Goal: Task Accomplishment & Management: Manage account settings

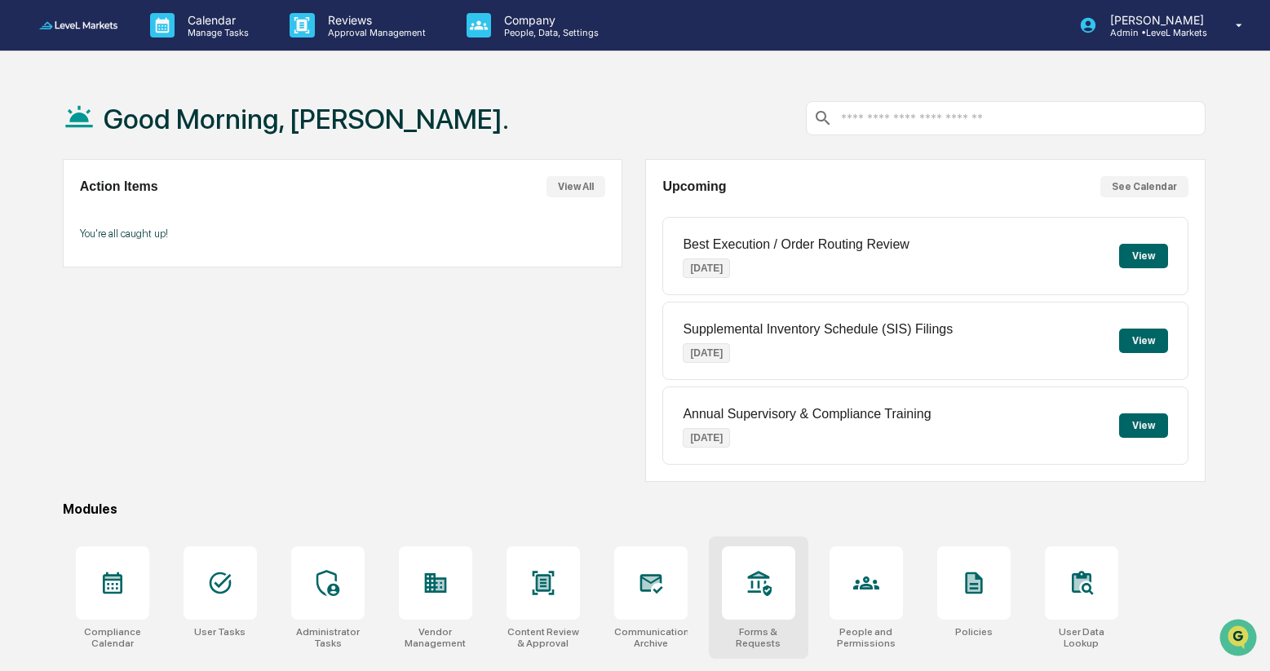
click at [750, 571] on icon at bounding box center [758, 583] width 26 height 26
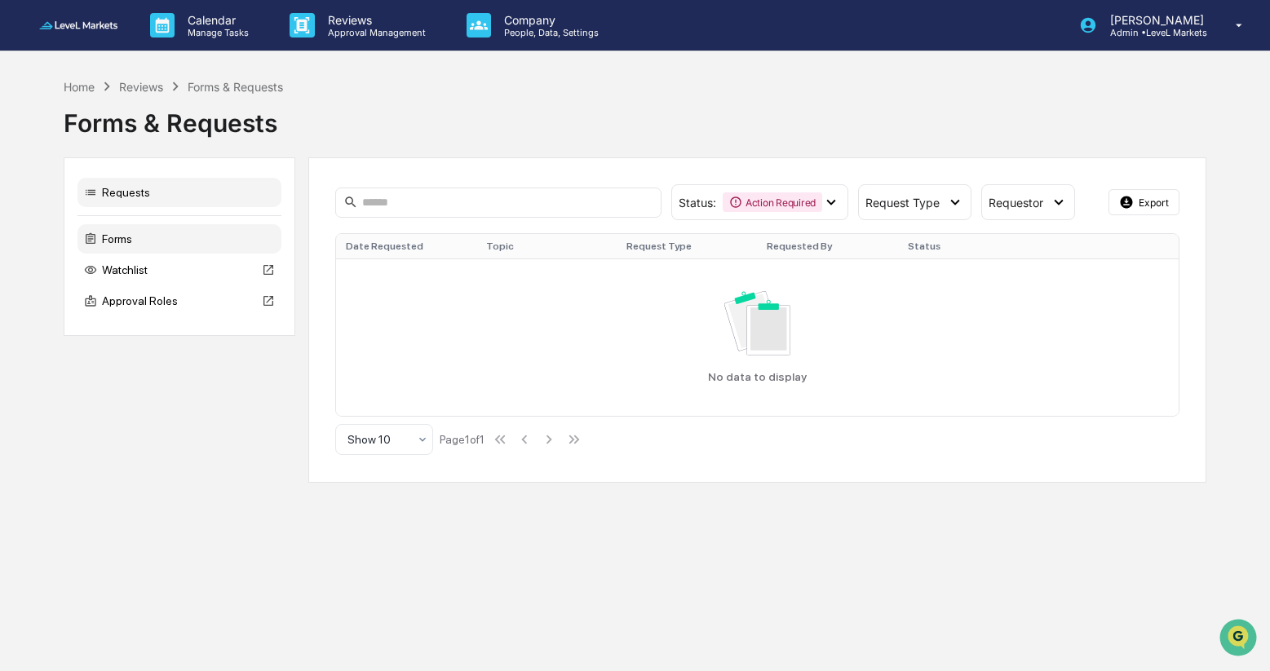
click at [139, 241] on div "Forms" at bounding box center [179, 238] width 204 height 29
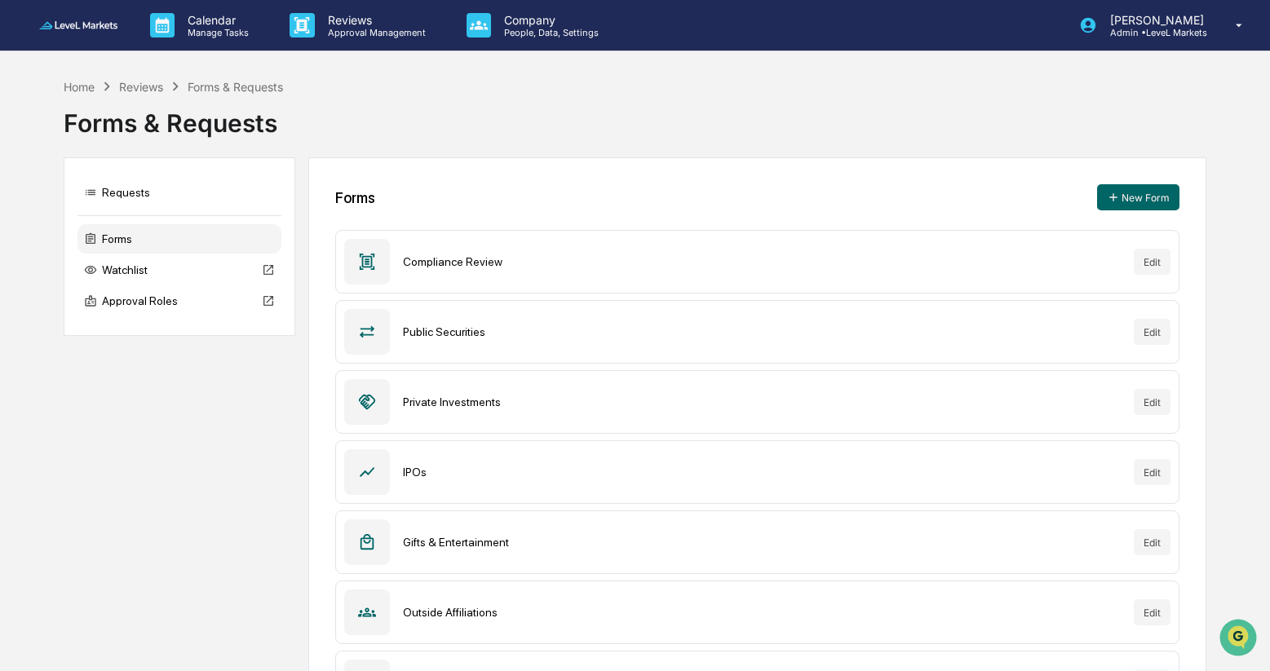
scroll to position [147, 0]
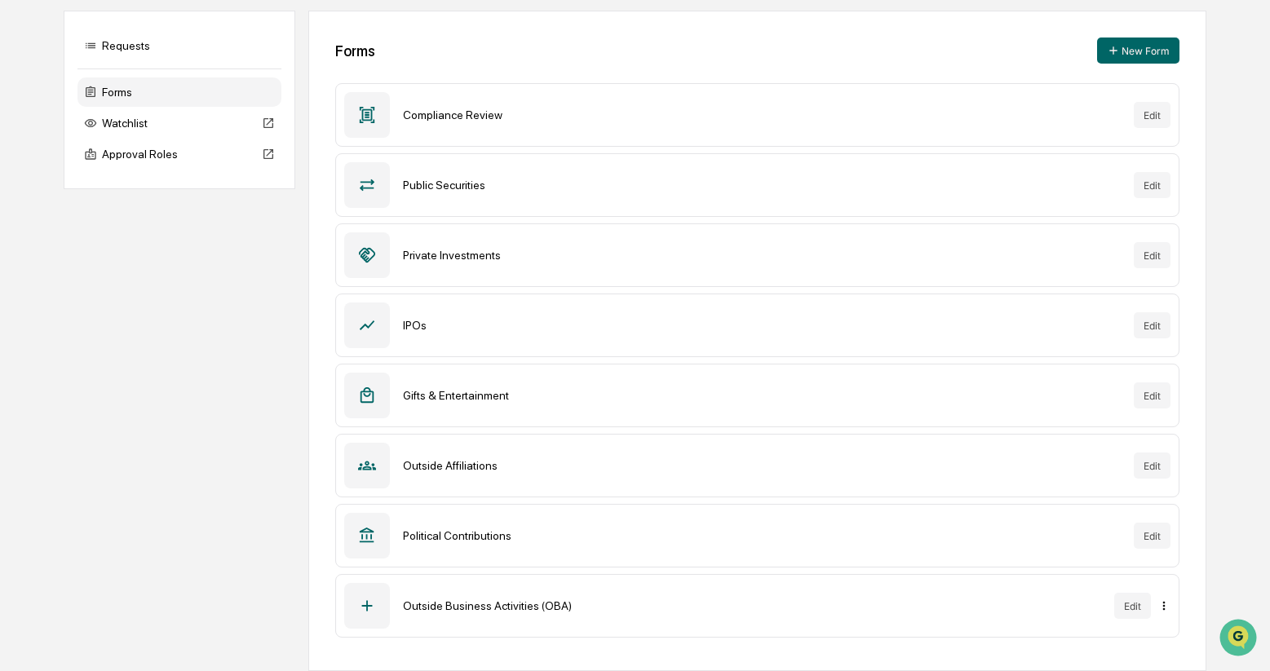
click at [1166, 524] on html "Calendar Manage Tasks Reviews Approval Management Company People, Data, Setting…" at bounding box center [635, 188] width 1270 height 671
click at [544, 524] on html "Calendar Manage Tasks Reviews Approval Management Company People, Data, Setting…" at bounding box center [635, 188] width 1270 height 671
click at [541, 607] on div "Outside Business Activities (OBA)" at bounding box center [752, 605] width 698 height 13
click at [1134, 607] on button "Edit" at bounding box center [1132, 606] width 37 height 26
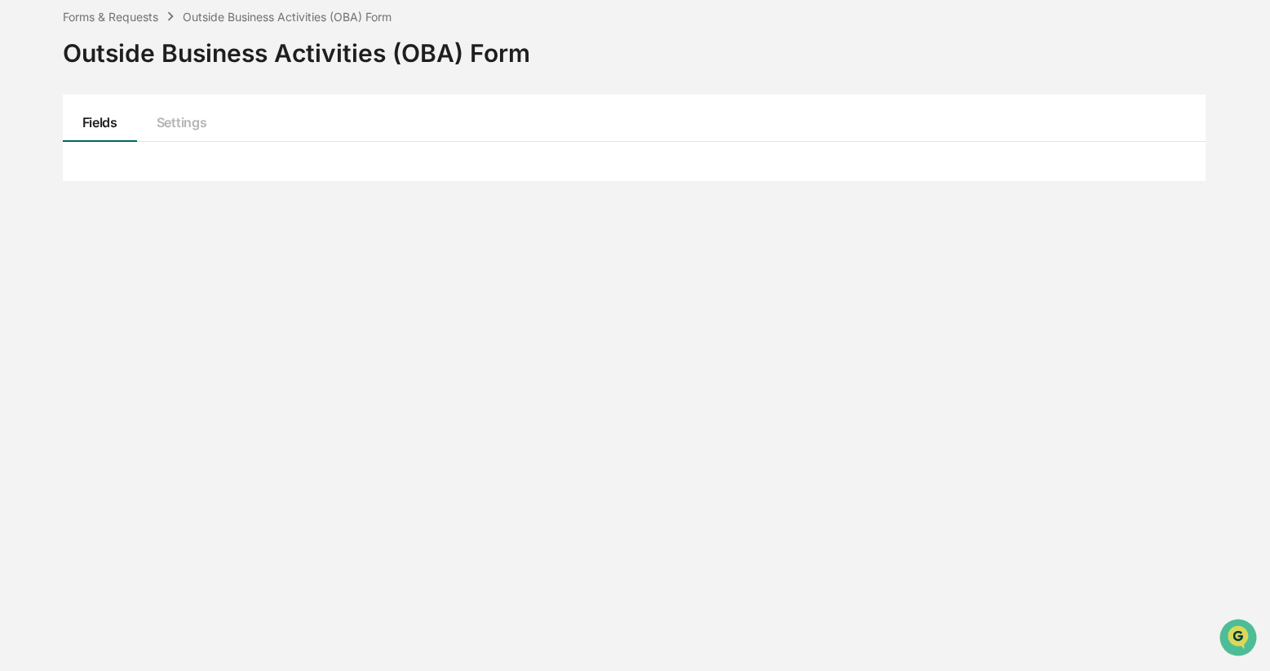
scroll to position [147, 0]
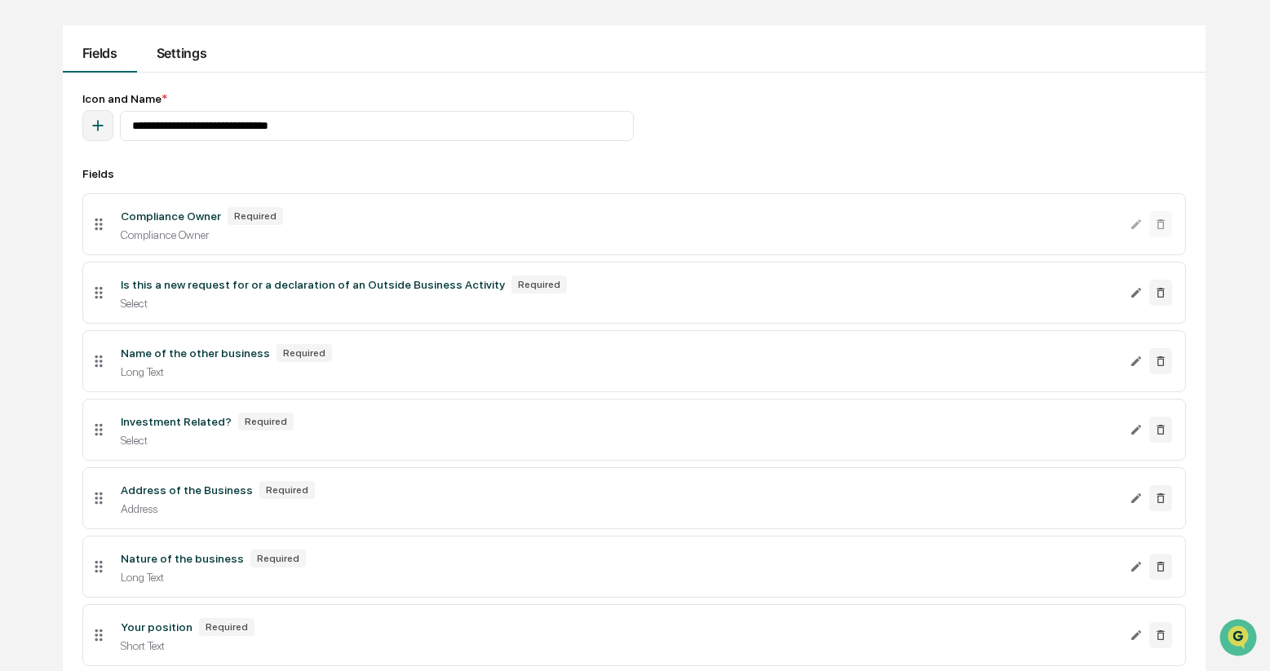
click at [190, 53] on button "Settings" at bounding box center [181, 48] width 89 height 47
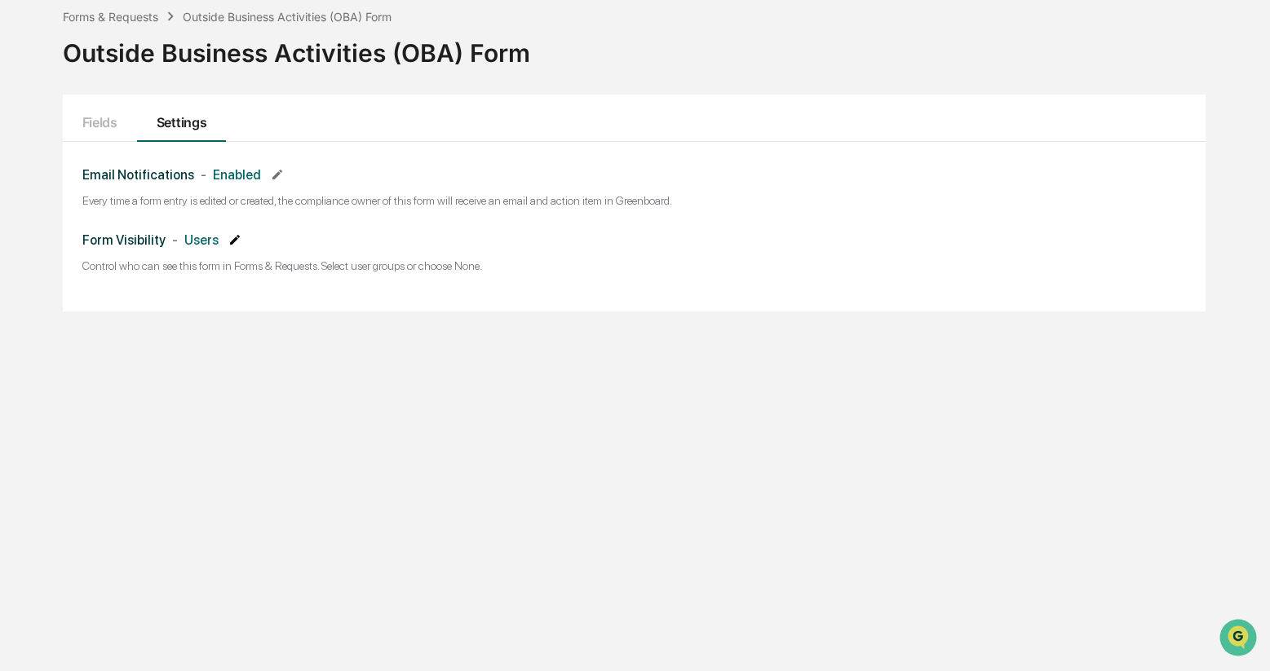
click at [237, 242] on icon at bounding box center [235, 240] width 10 height 10
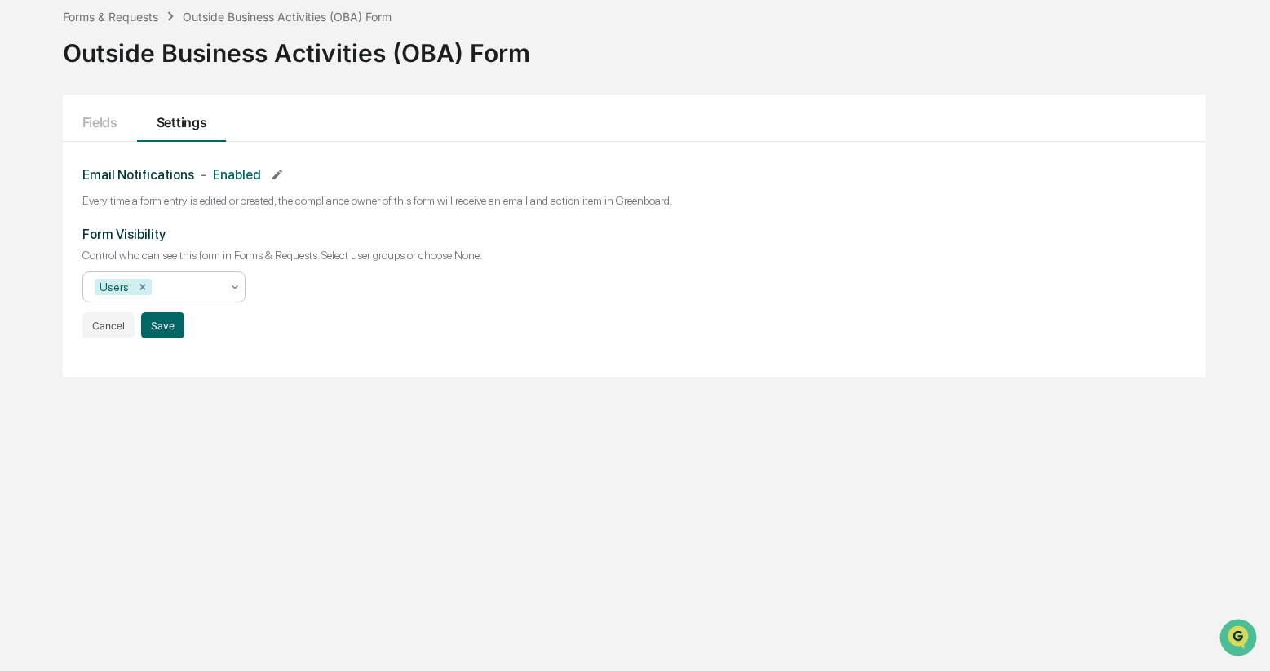
click at [235, 290] on icon at bounding box center [234, 287] width 13 height 13
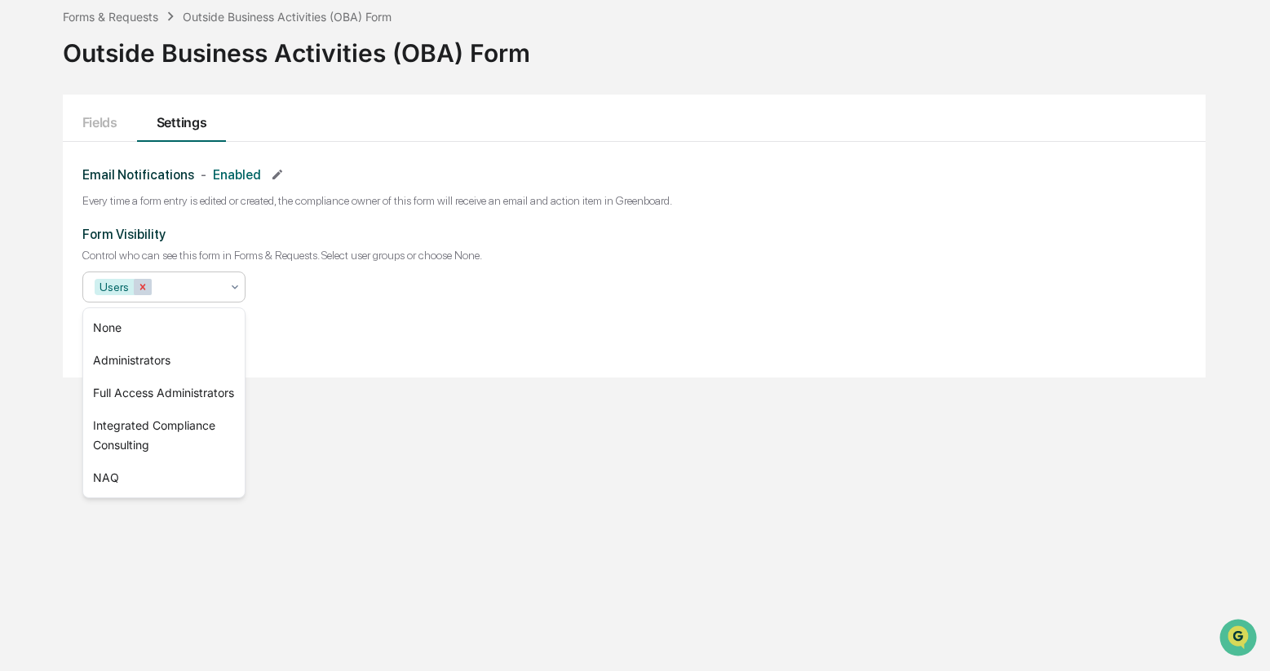
click at [143, 290] on icon "Remove Users" at bounding box center [142, 287] width 6 height 6
click at [110, 490] on div "NAQ" at bounding box center [163, 478] width 161 height 33
click at [365, 320] on div "Form Visibility Control who can see this form in Forms & Requests. Select user …" at bounding box center [633, 283] width 1103 height 112
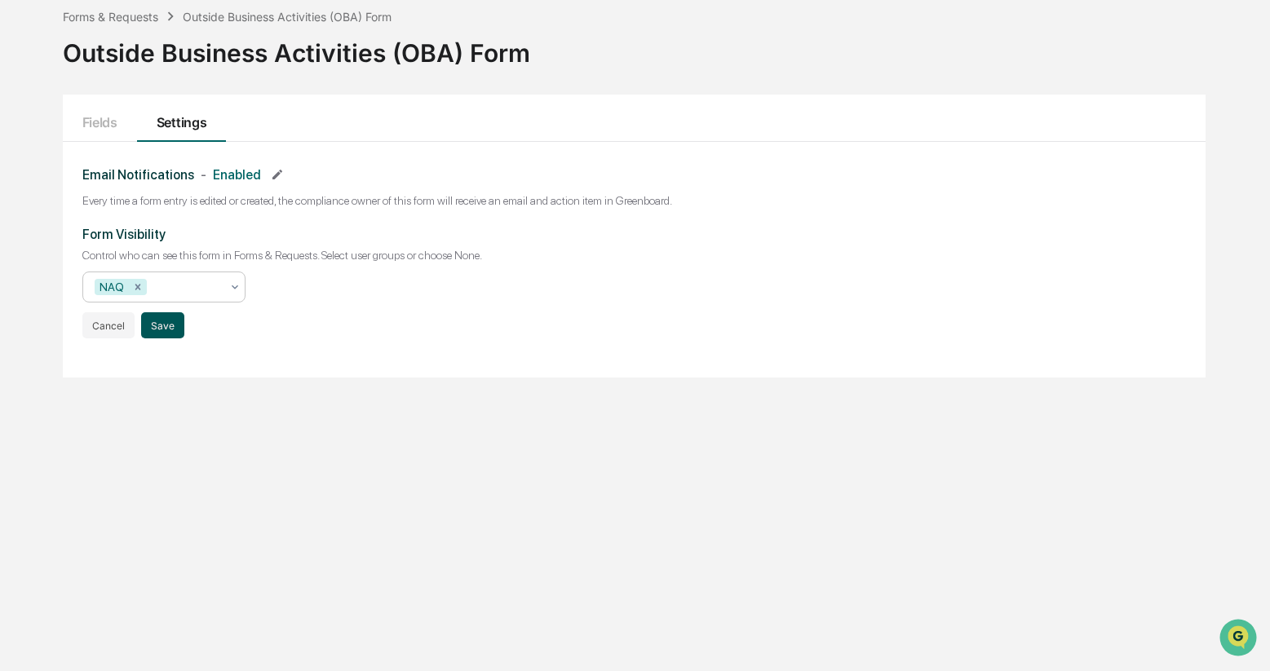
click at [163, 329] on button "Save" at bounding box center [162, 325] width 43 height 26
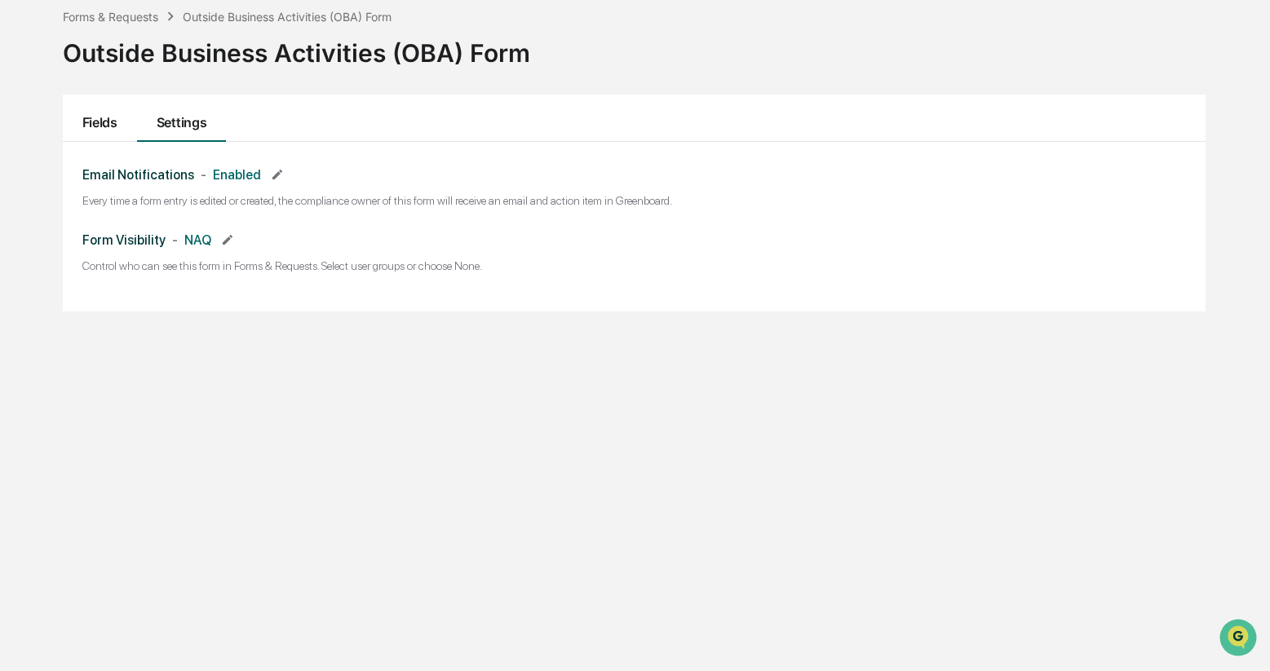
click at [104, 122] on button "Fields" at bounding box center [100, 118] width 74 height 47
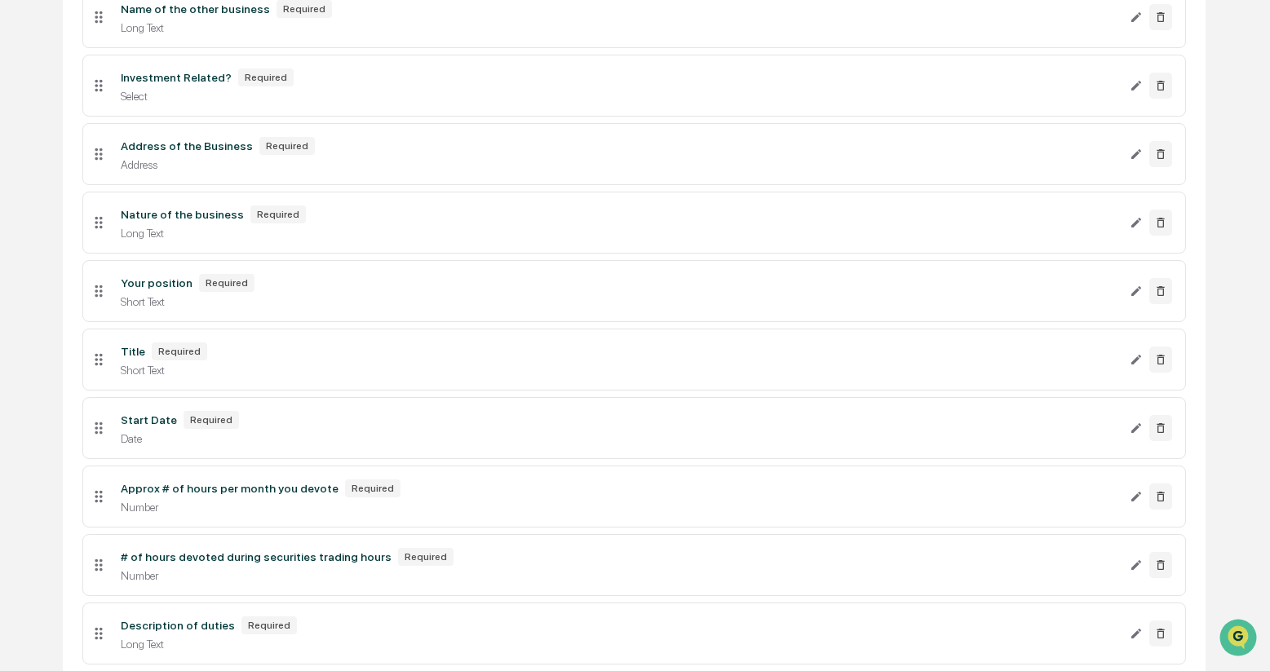
scroll to position [623, 0]
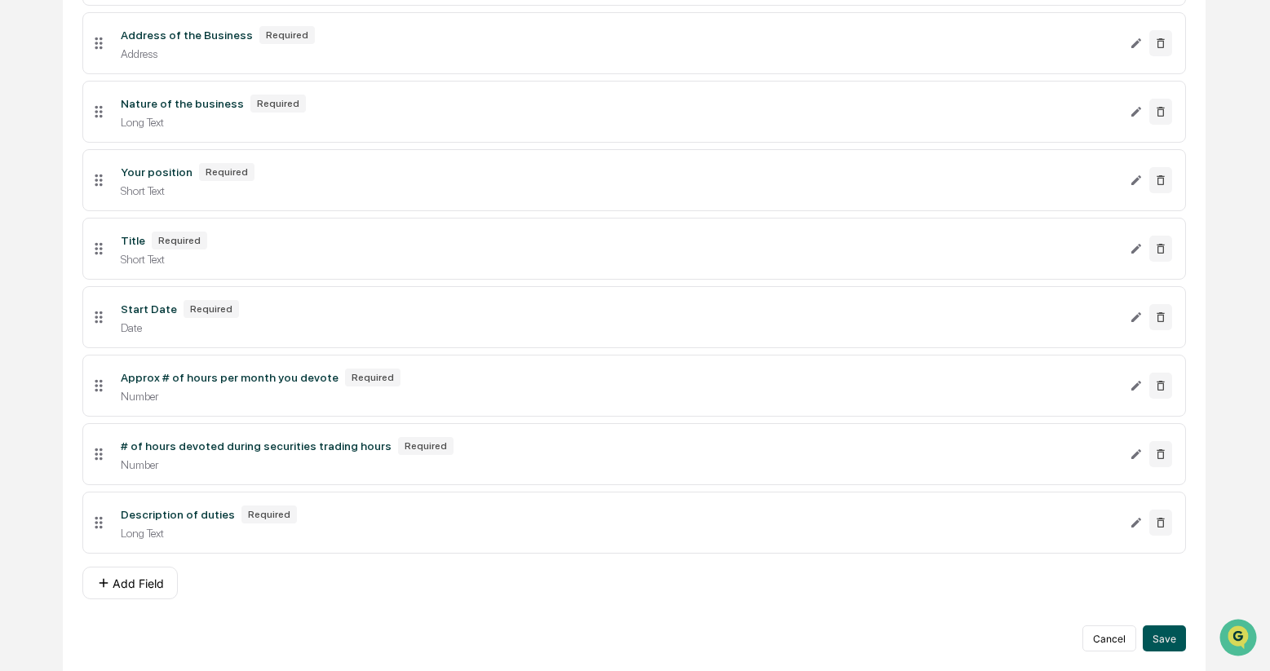
click at [1164, 636] on button "Save" at bounding box center [1164, 638] width 43 height 26
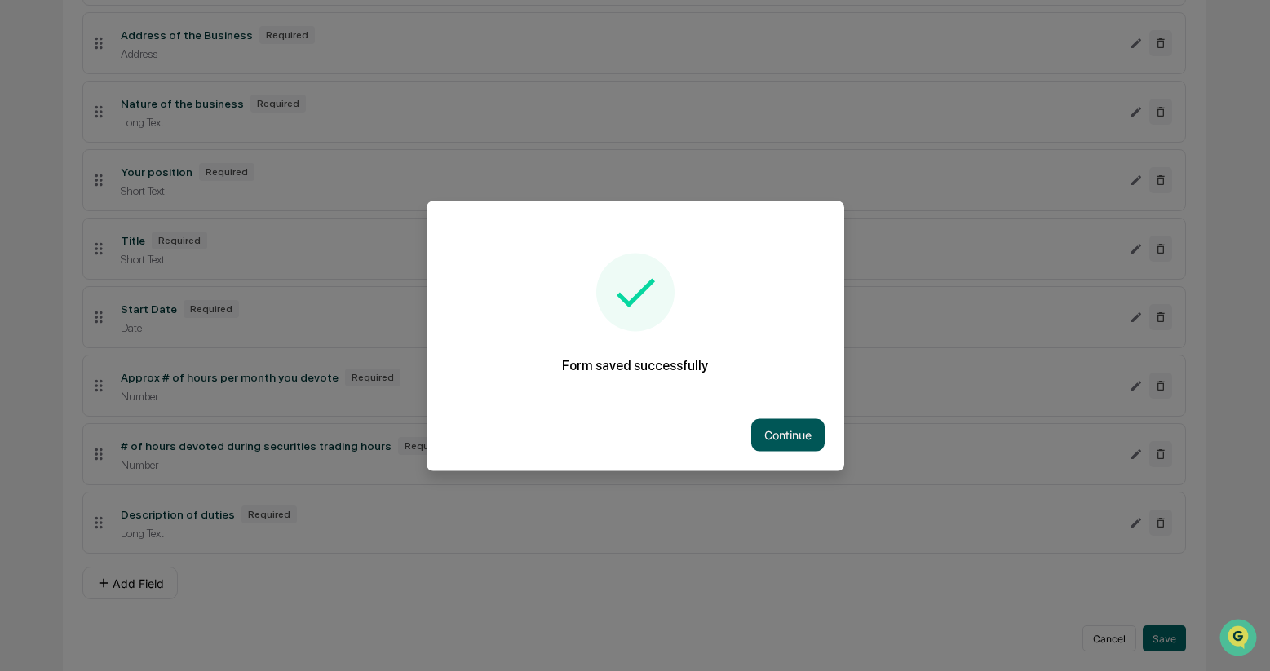
click at [795, 430] on button "Continue" at bounding box center [787, 434] width 73 height 33
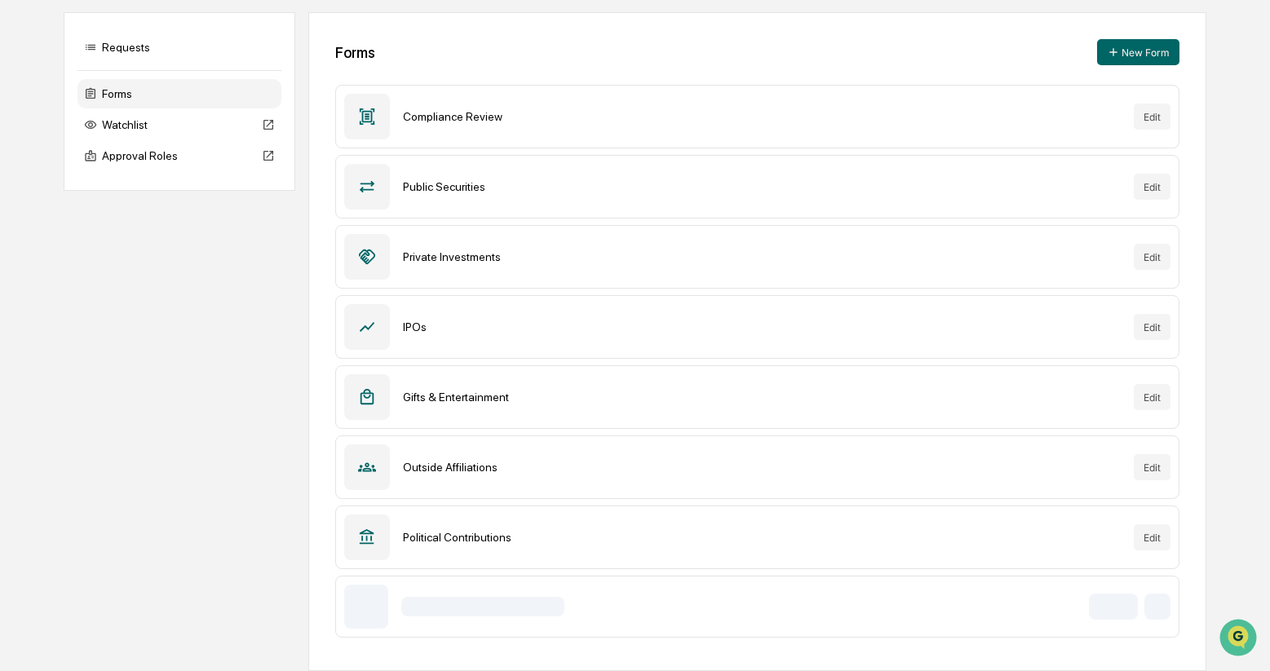
scroll to position [147, 0]
click at [1165, 524] on html "Calendar Manage Tasks Reviews Approval Management Company People, Data, Setting…" at bounding box center [635, 188] width 1270 height 671
click at [1131, 524] on html "Calendar Manage Tasks Reviews Approval Management Company People, Data, Setting…" at bounding box center [635, 188] width 1270 height 671
click at [1132, 605] on button "Edit" at bounding box center [1132, 606] width 37 height 26
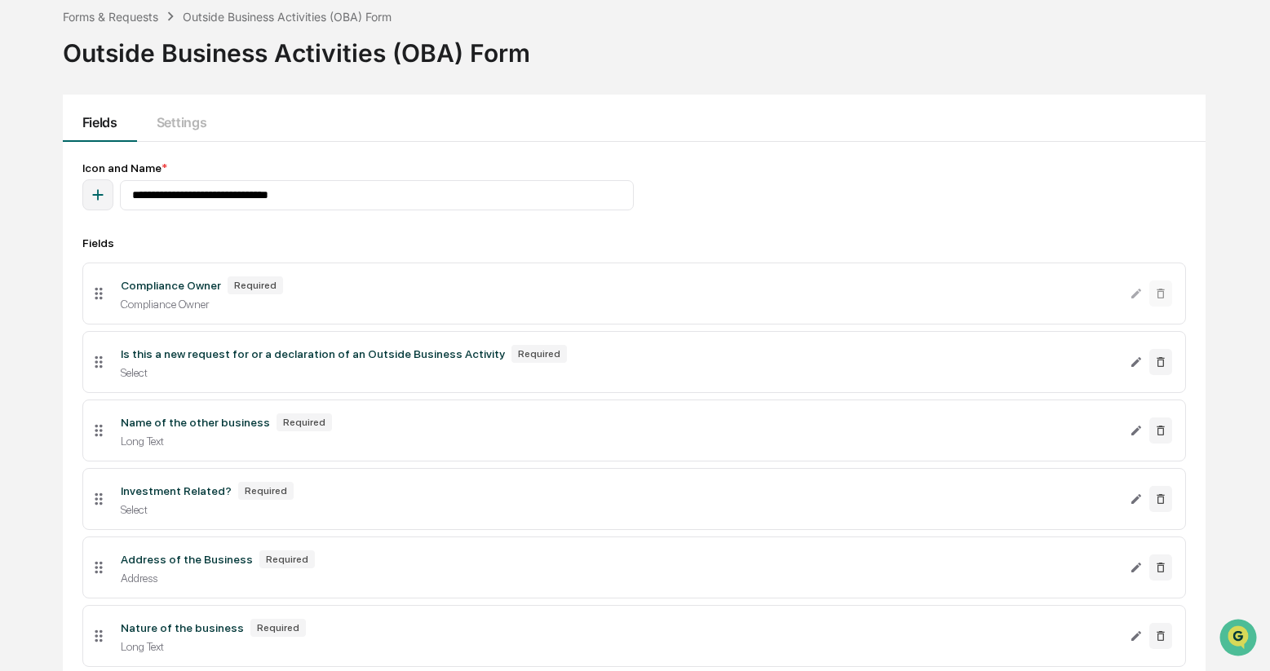
scroll to position [147, 0]
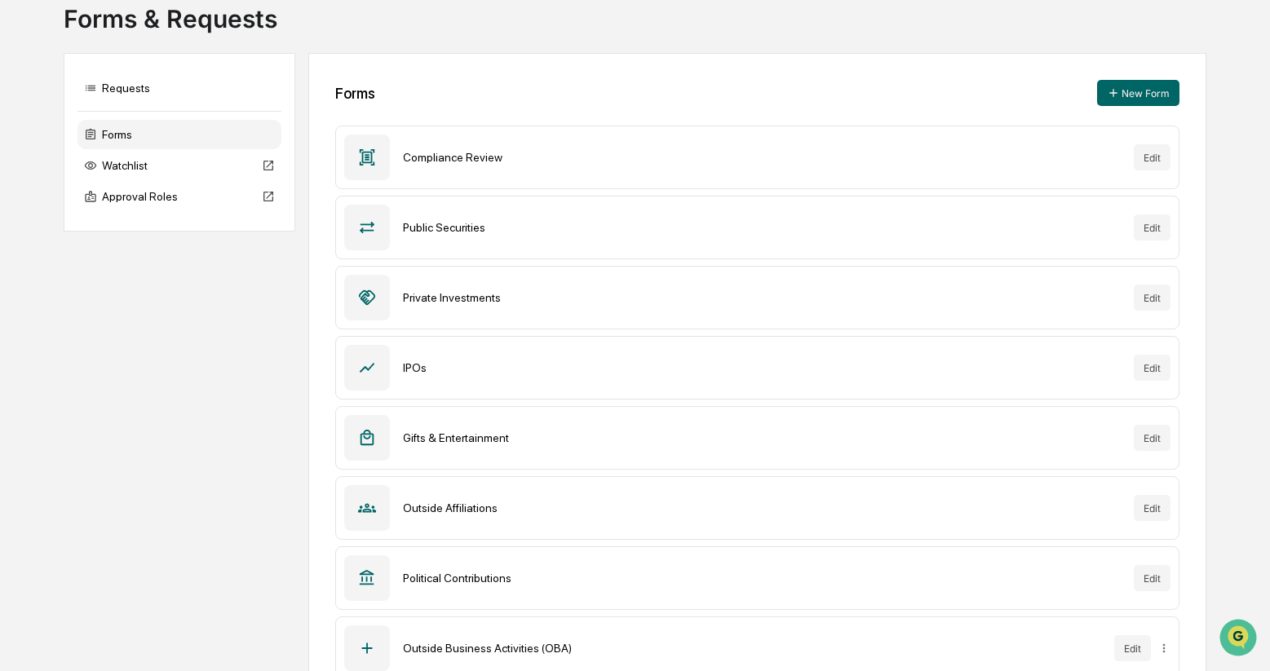
scroll to position [147, 0]
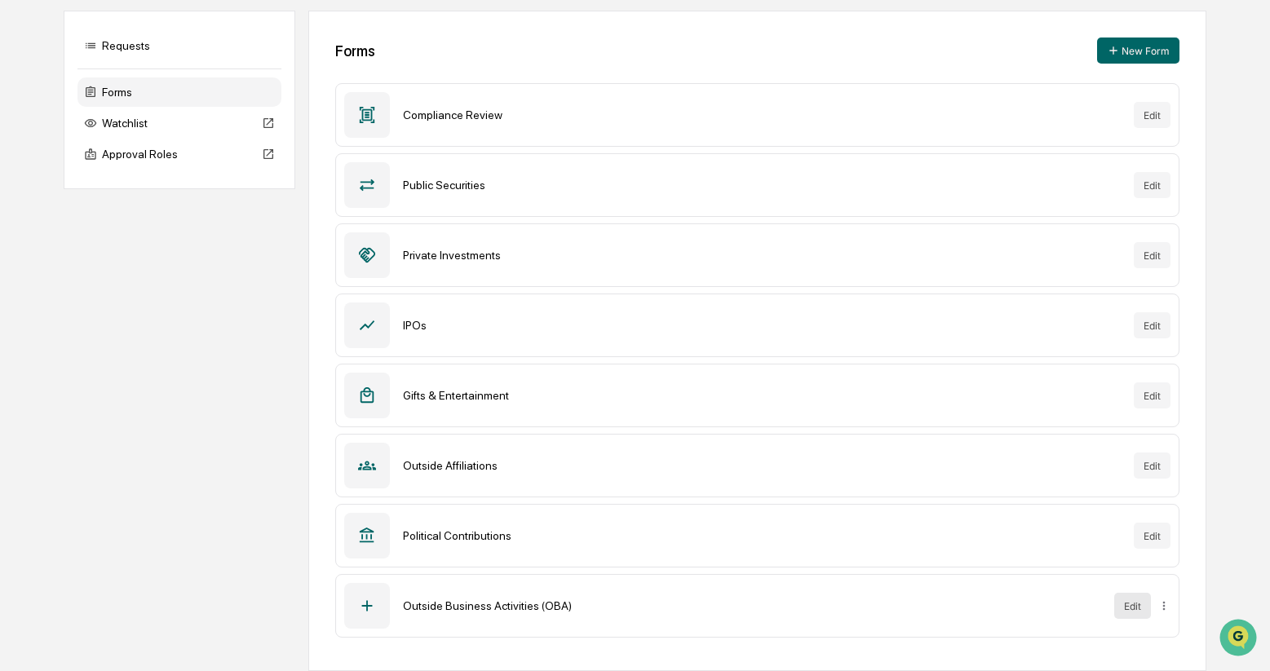
click at [1132, 607] on button "Edit" at bounding box center [1132, 606] width 37 height 26
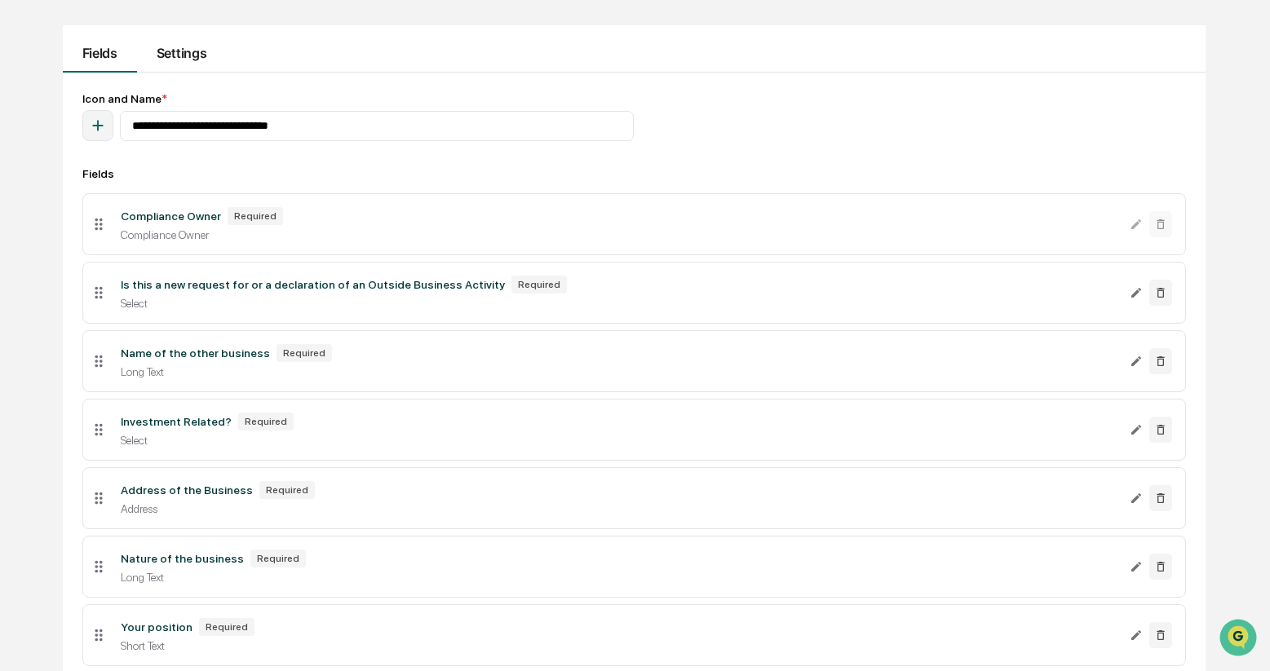
click at [192, 55] on button "Settings" at bounding box center [181, 48] width 89 height 47
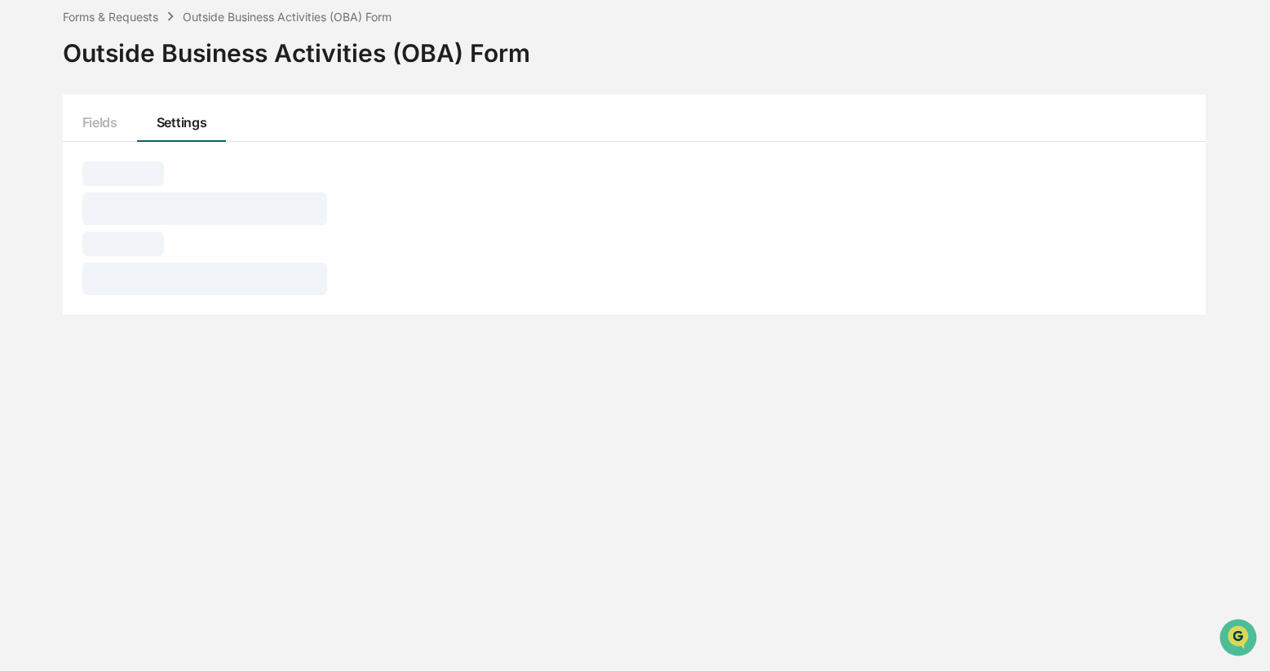
scroll to position [77, 0]
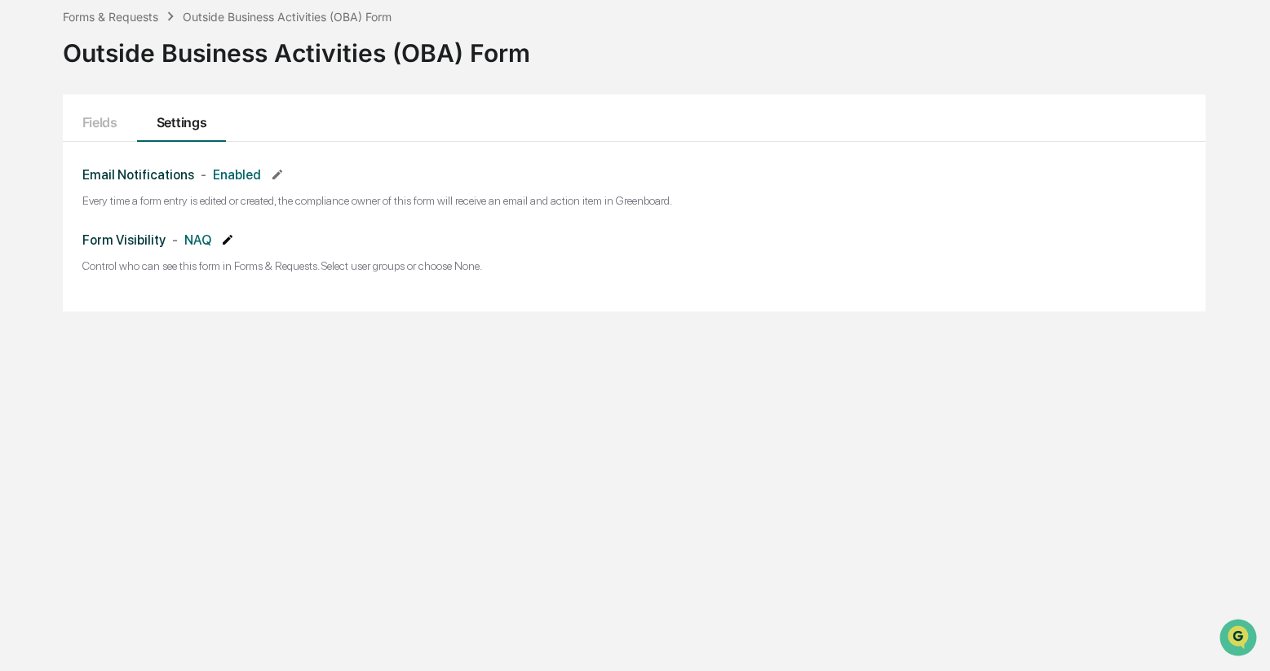
click at [227, 240] on icon at bounding box center [227, 239] width 13 height 13
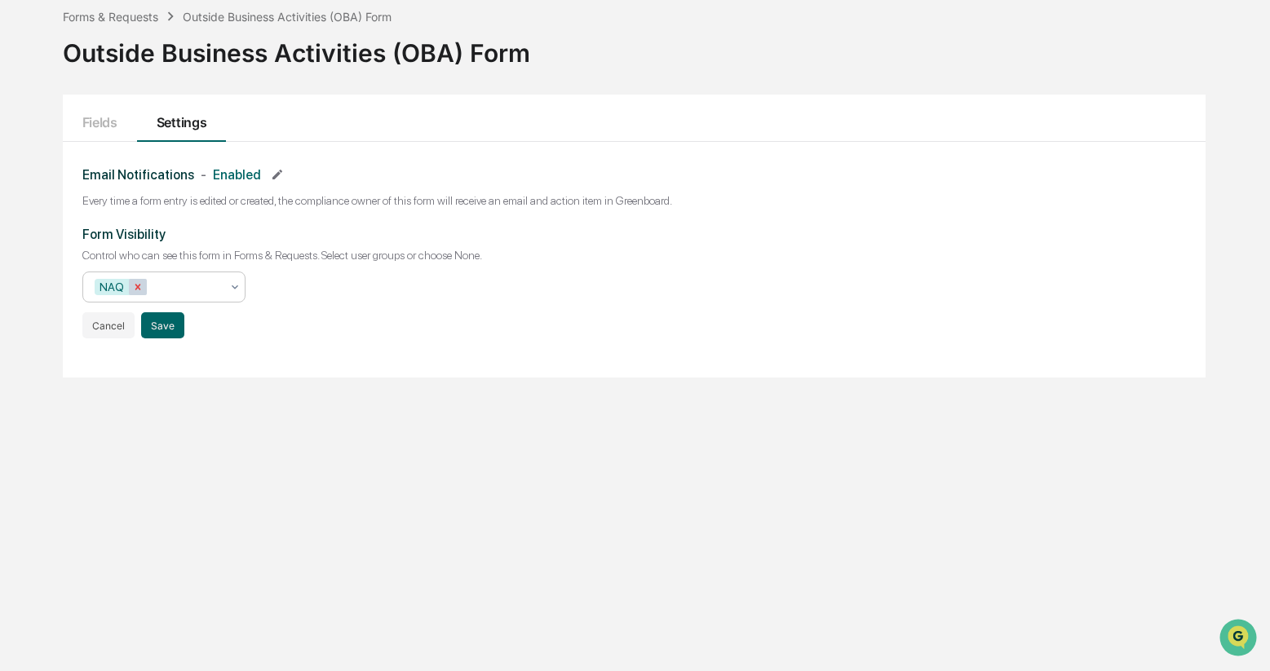
click at [136, 287] on icon "Remove NAQ" at bounding box center [138, 287] width 6 height 6
click at [238, 287] on icon at bounding box center [234, 287] width 13 height 13
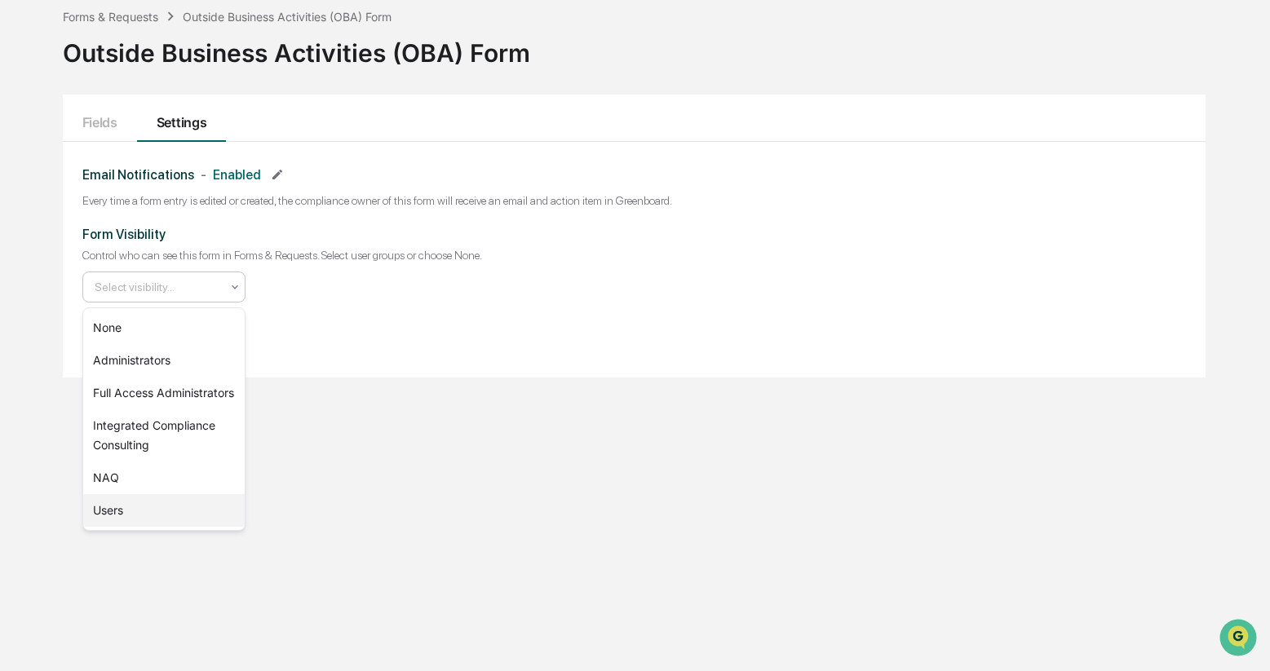
click at [153, 527] on div "Users" at bounding box center [163, 510] width 161 height 33
click at [308, 337] on div "Form Visibility Control who can see this form in Forms & Requests. Select user …" at bounding box center [633, 283] width 1103 height 112
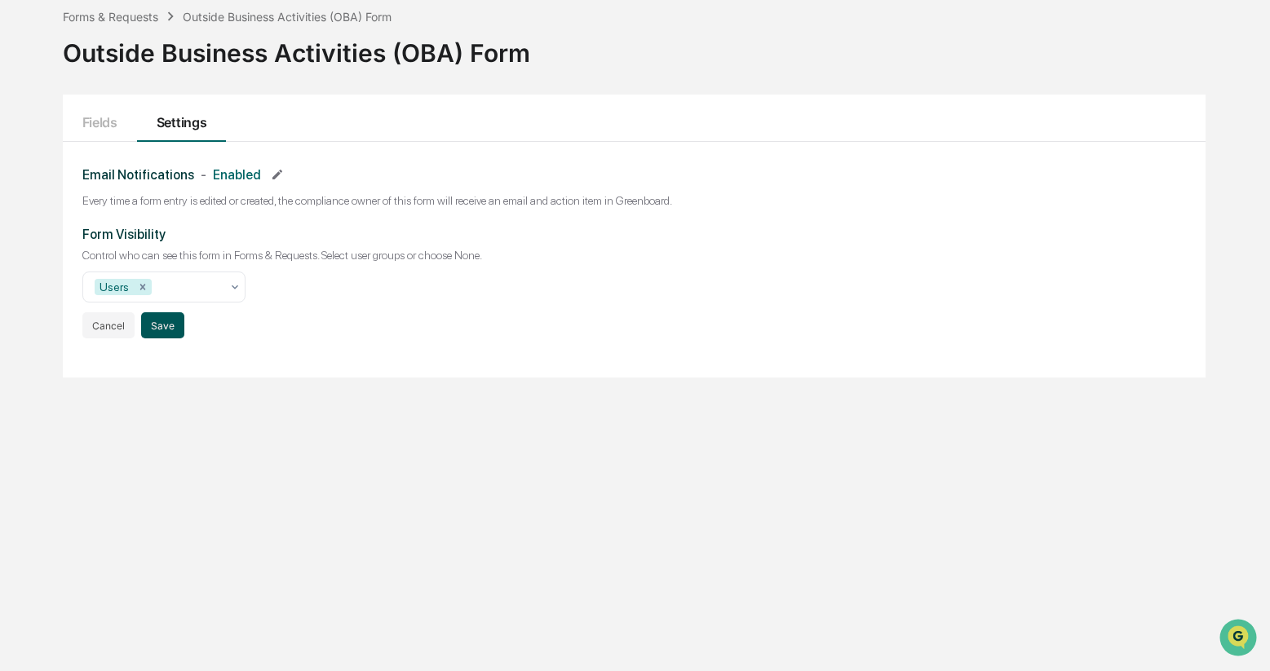
click at [170, 327] on button "Save" at bounding box center [162, 325] width 43 height 26
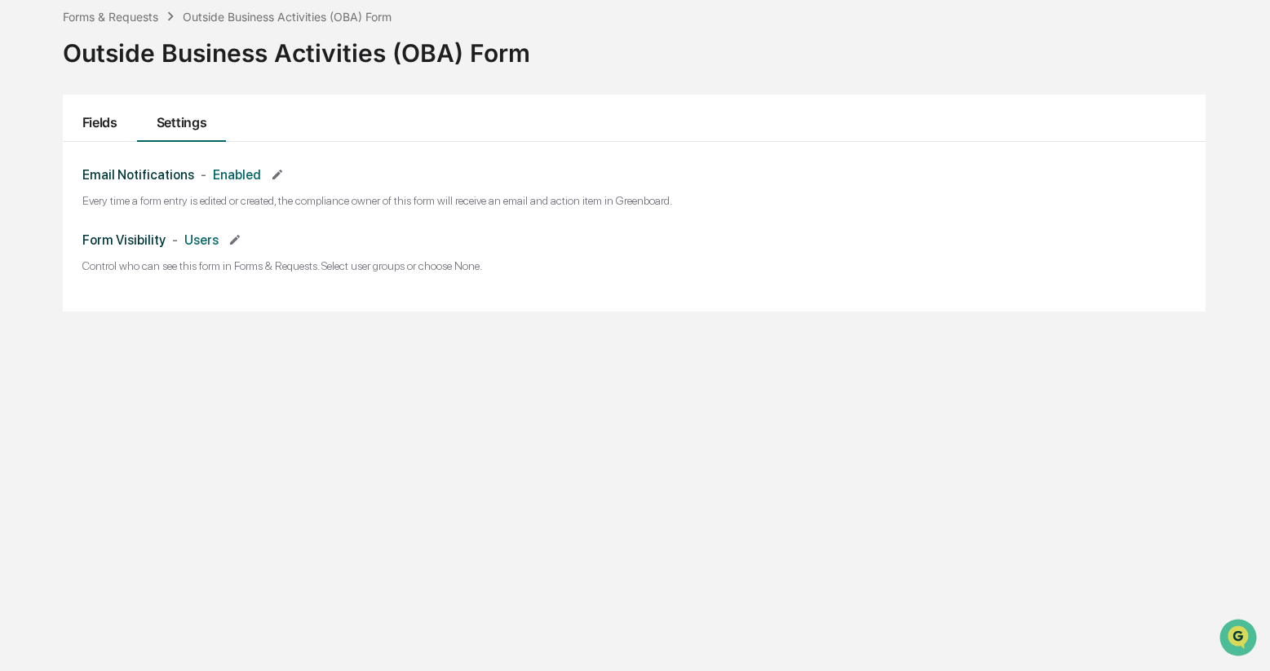
click at [106, 130] on button "Fields" at bounding box center [100, 118] width 74 height 47
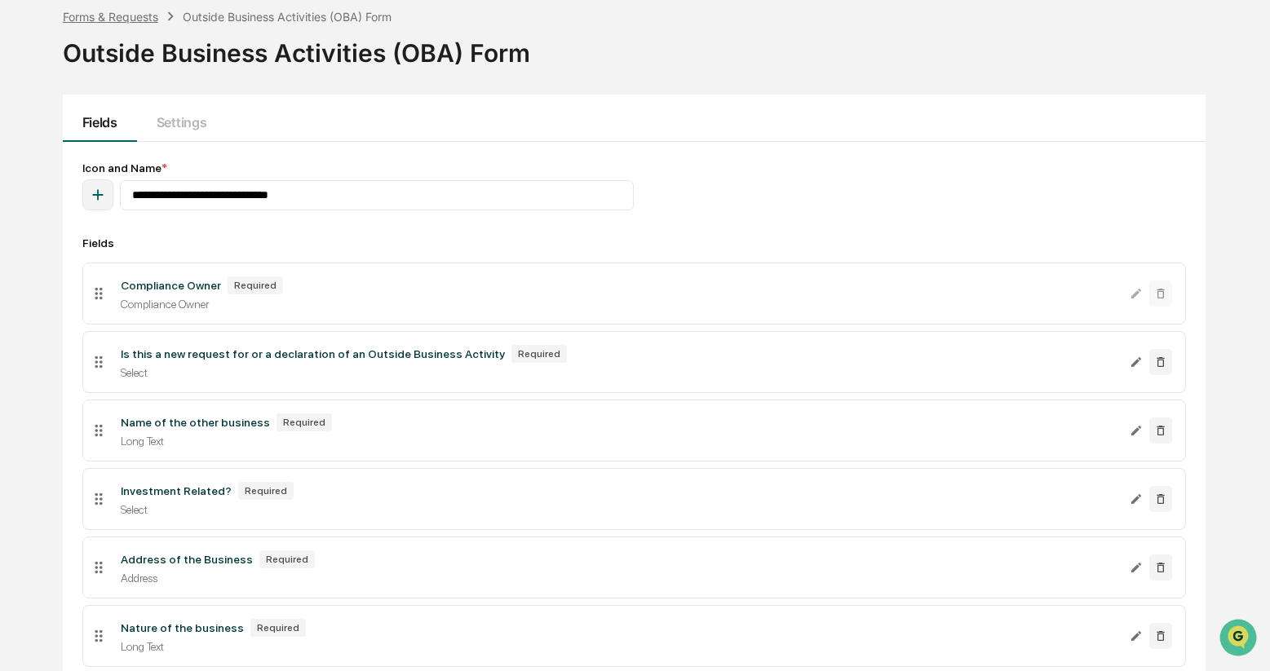
click at [126, 20] on div "Forms & Requests" at bounding box center [110, 17] width 95 height 14
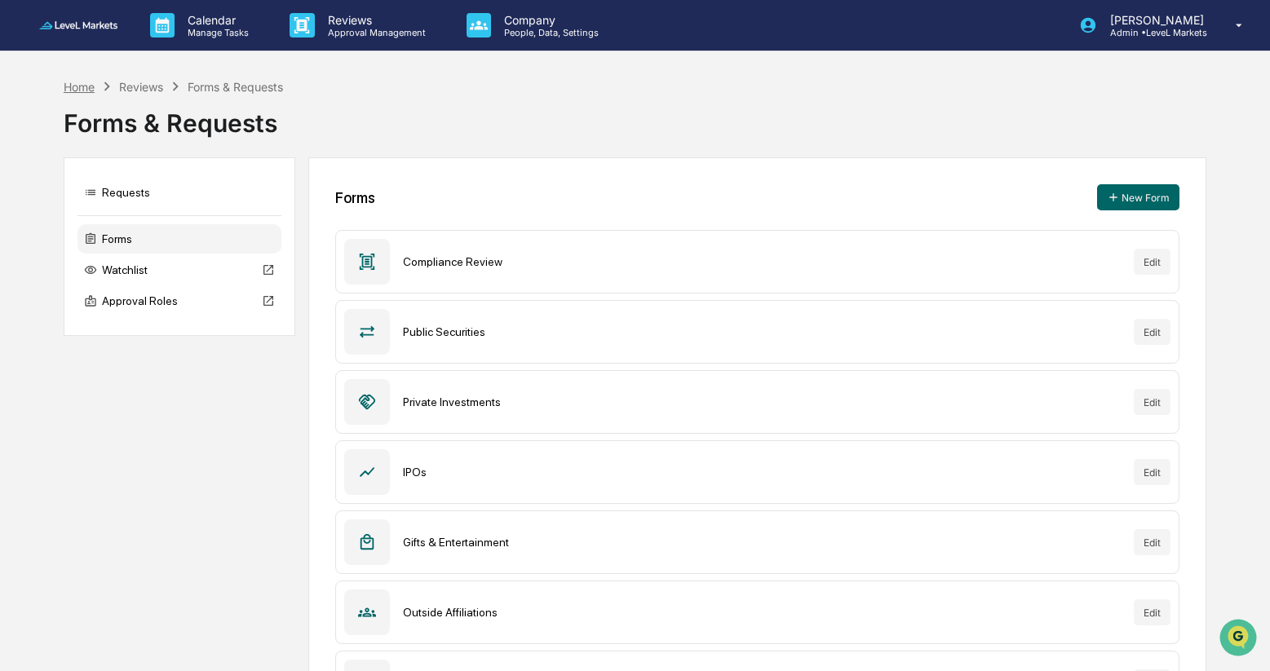
click at [79, 90] on div "Home" at bounding box center [79, 87] width 31 height 14
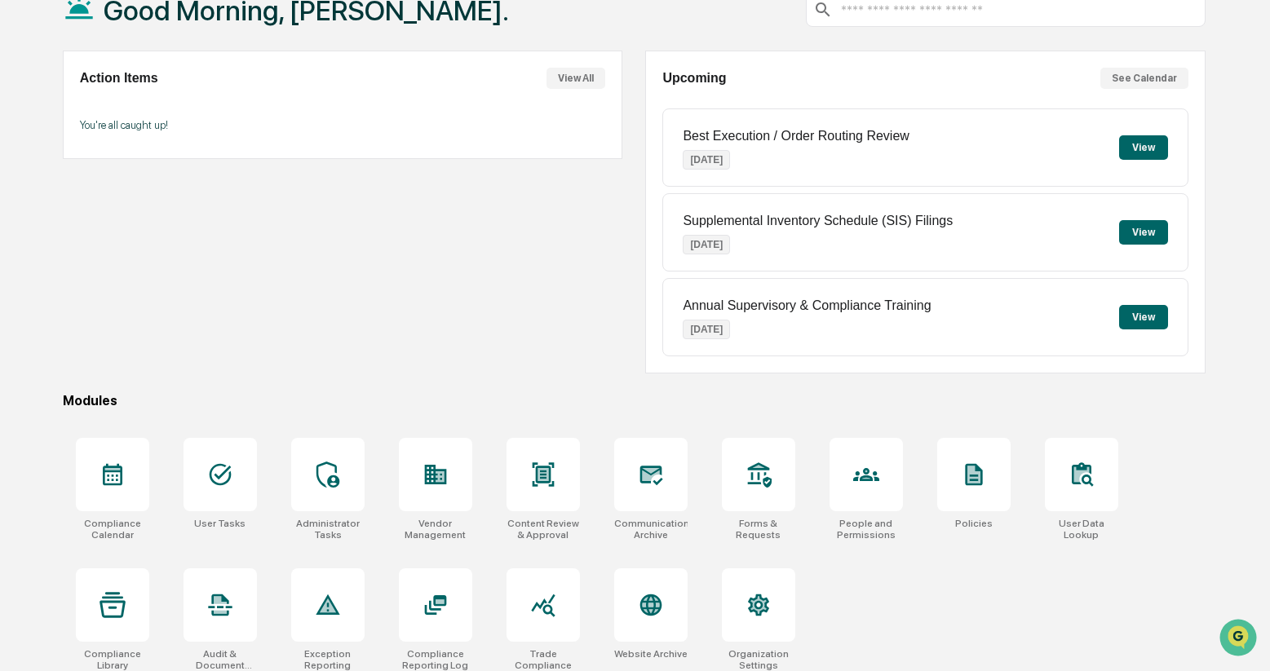
scroll to position [122, 0]
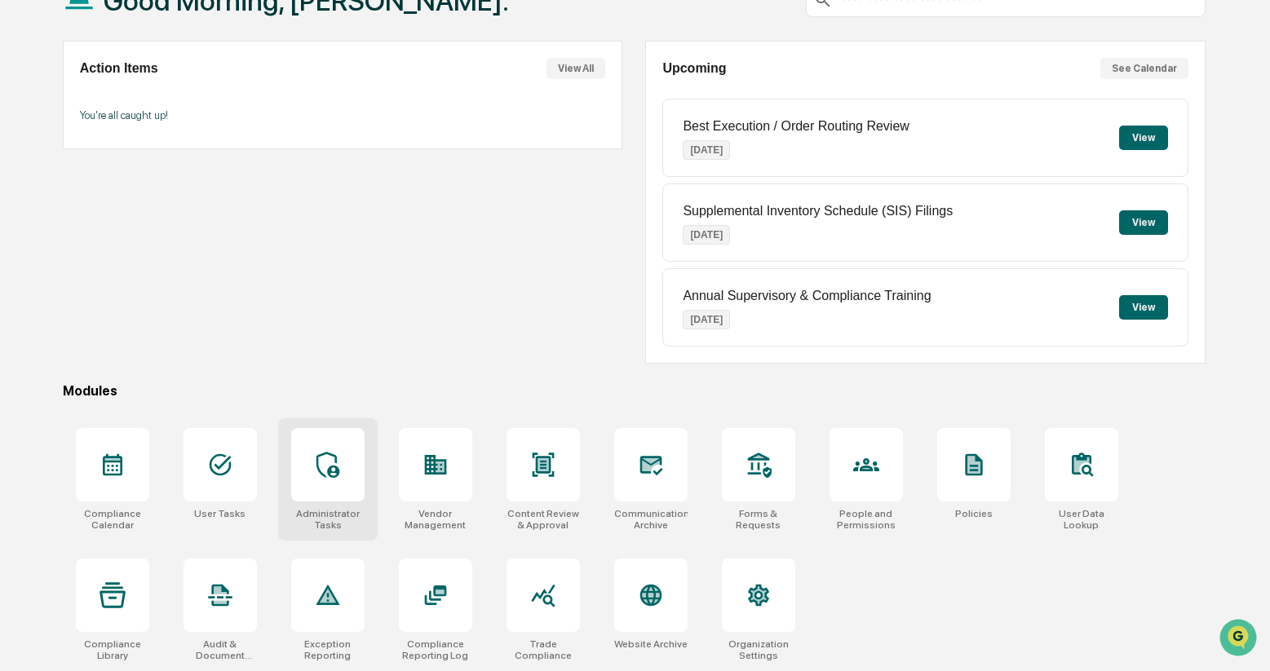
click at [349, 462] on div at bounding box center [327, 464] width 73 height 73
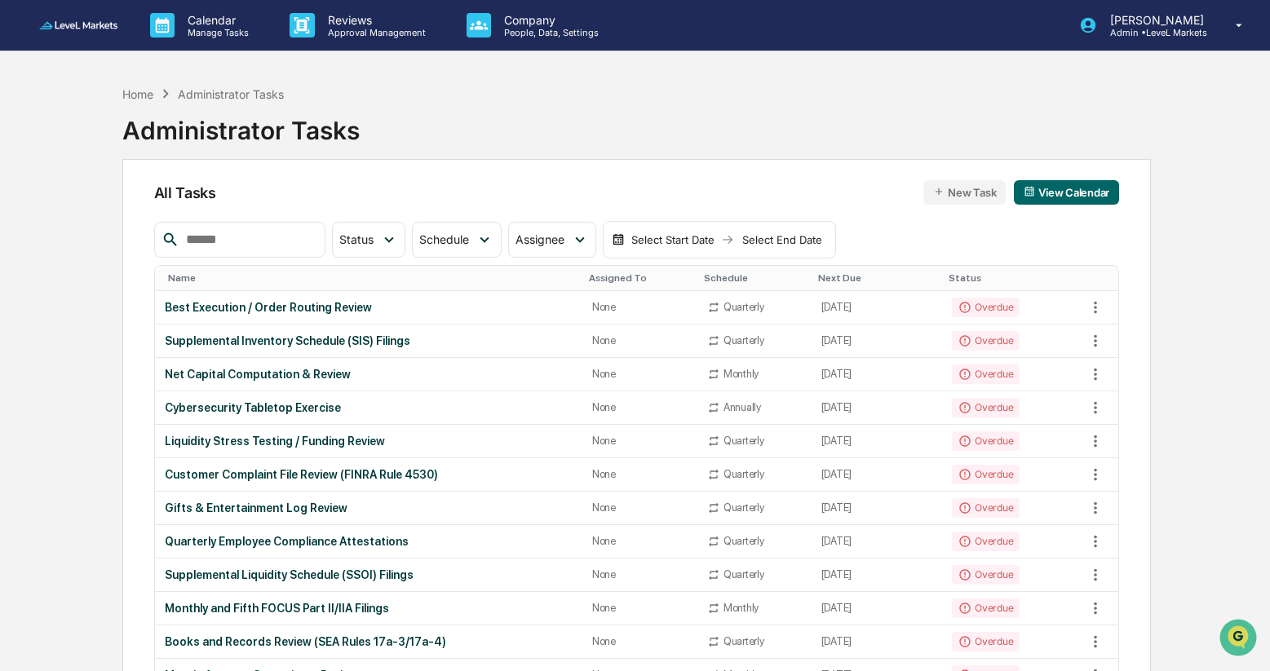
click at [266, 238] on input "text" at bounding box center [248, 239] width 139 height 21
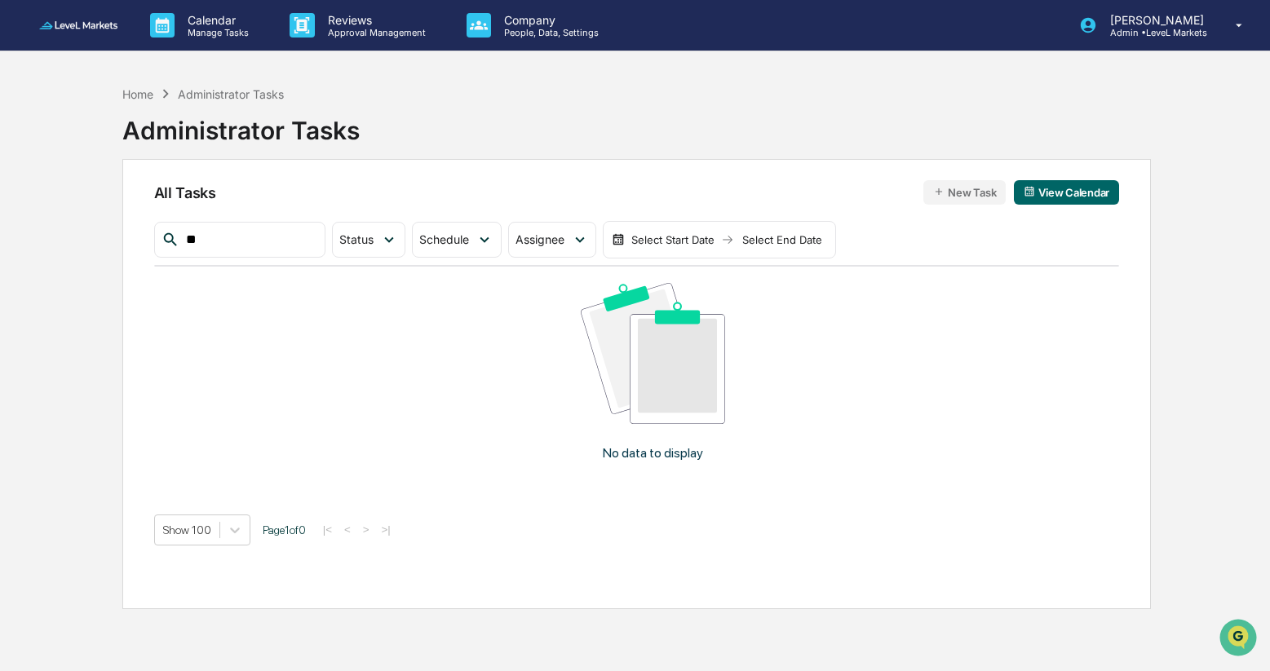
type input "*"
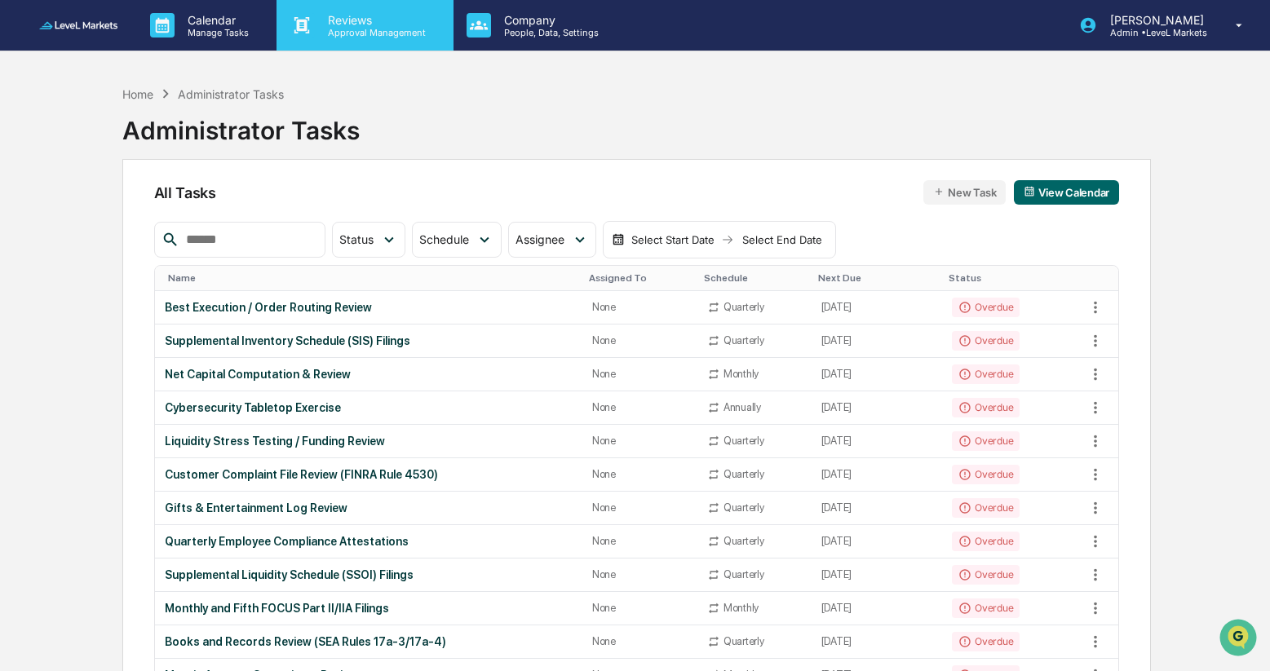
click at [368, 27] on p "Approval Management" at bounding box center [374, 32] width 119 height 11
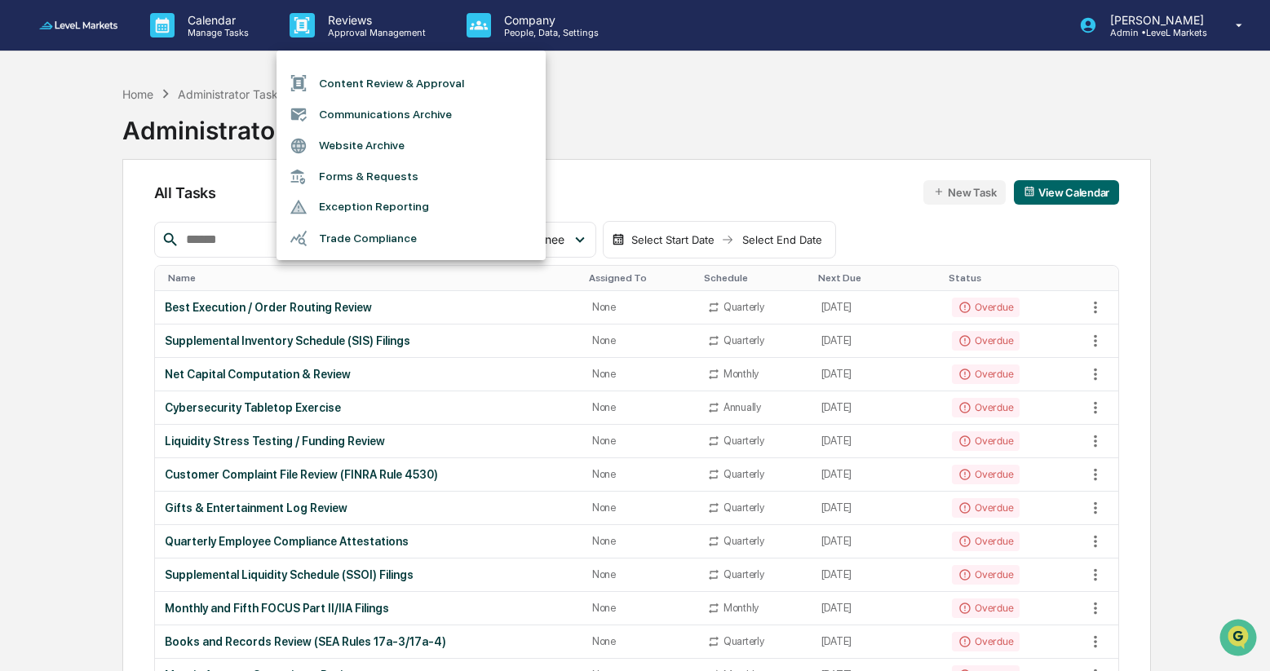
click at [554, 30] on div at bounding box center [635, 335] width 1270 height 671
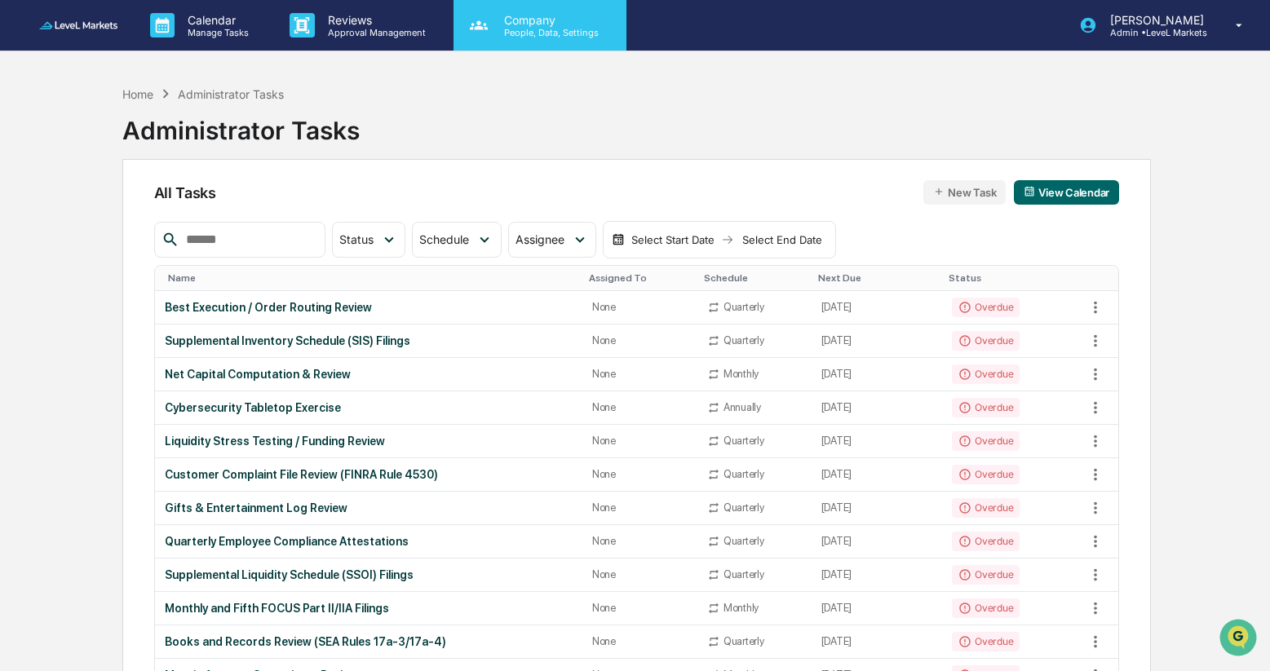
click at [535, 27] on p "People, Data, Settings" at bounding box center [549, 32] width 116 height 11
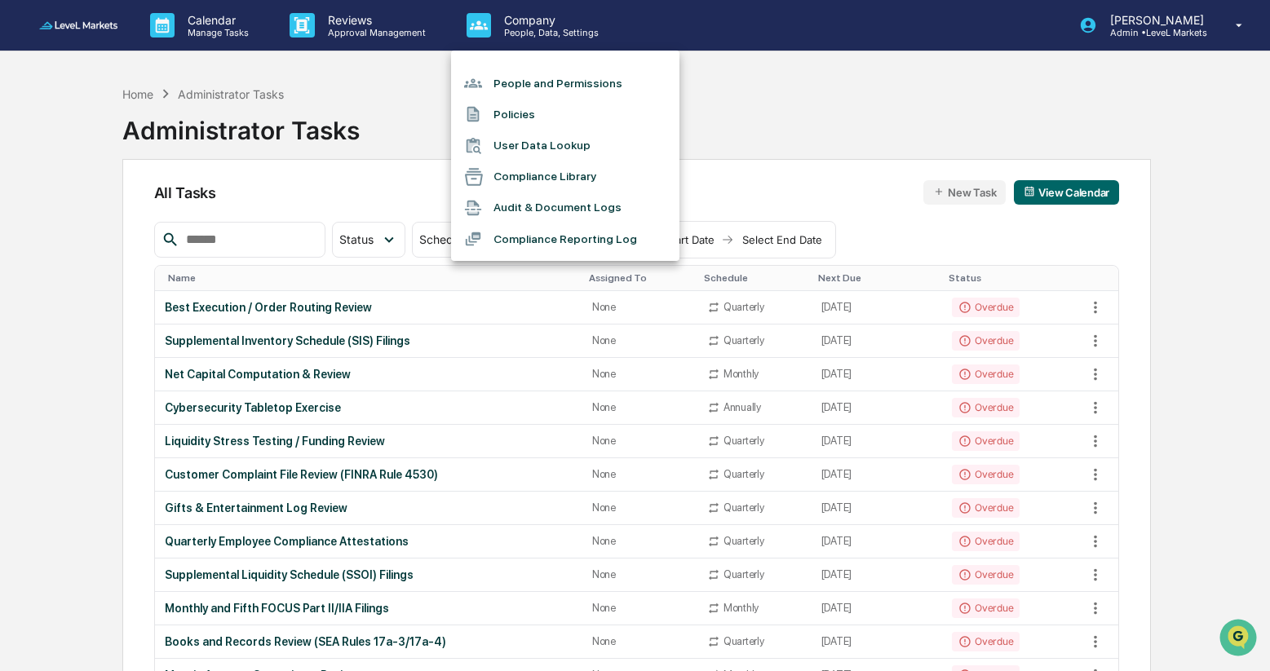
click at [712, 114] on div at bounding box center [635, 335] width 1270 height 671
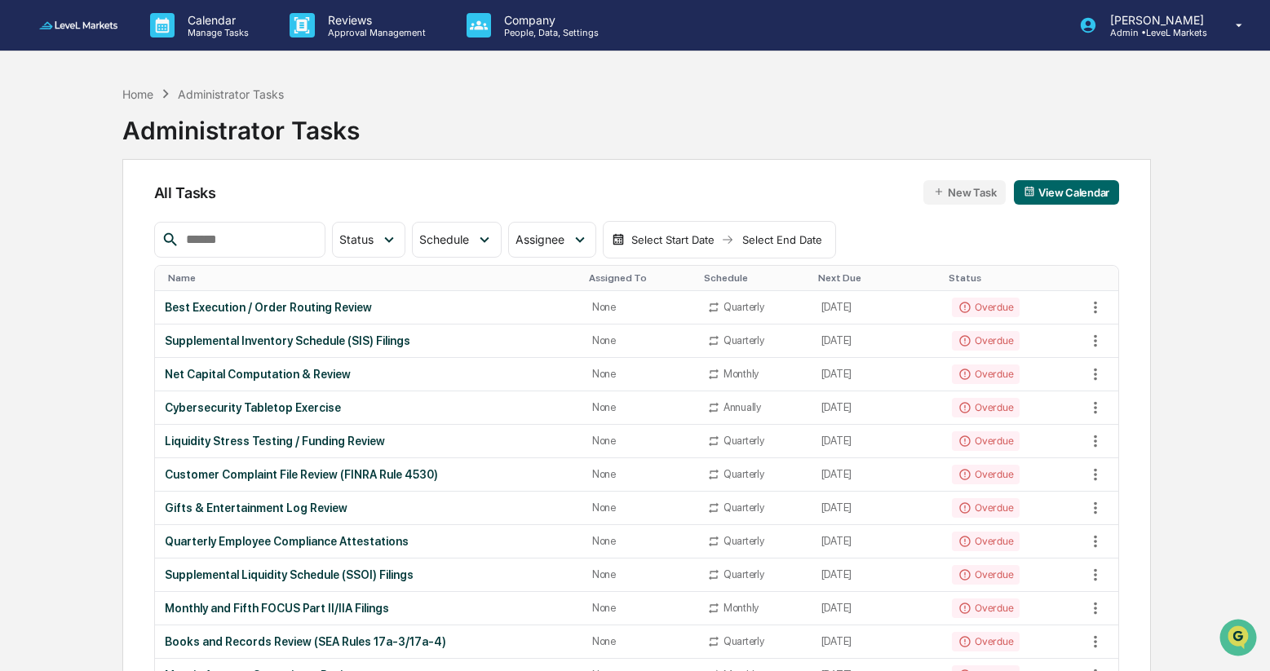
click at [219, 242] on input "text" at bounding box center [248, 239] width 139 height 21
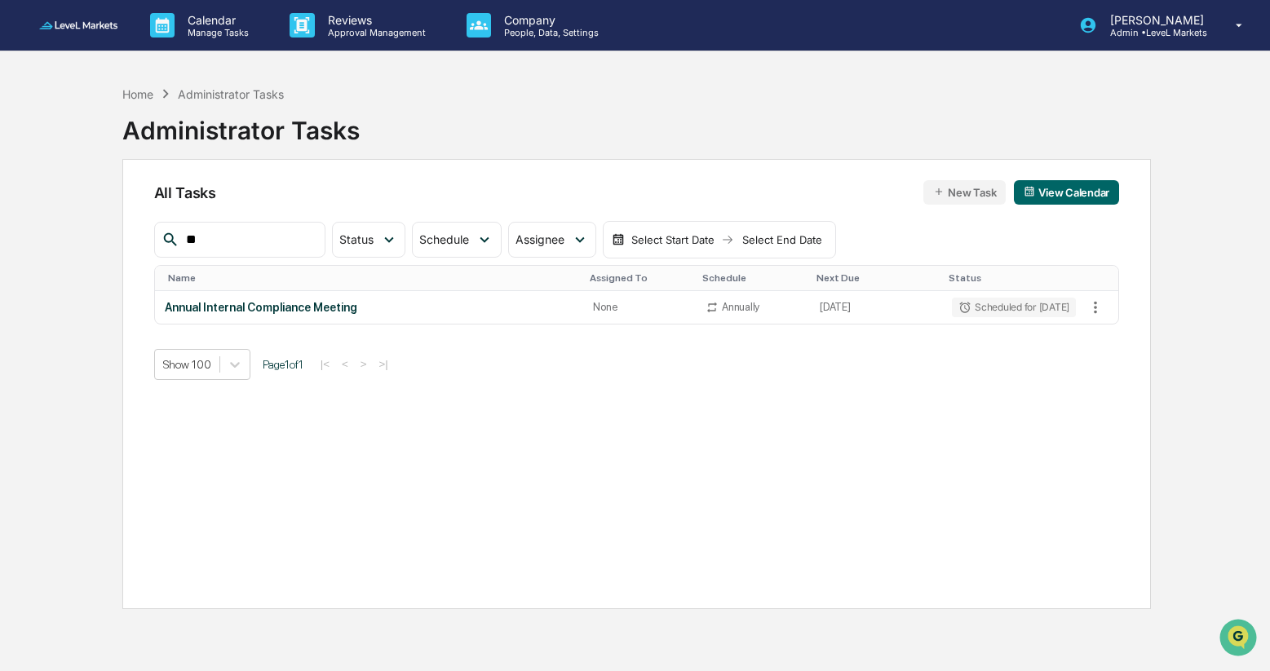
type input "*"
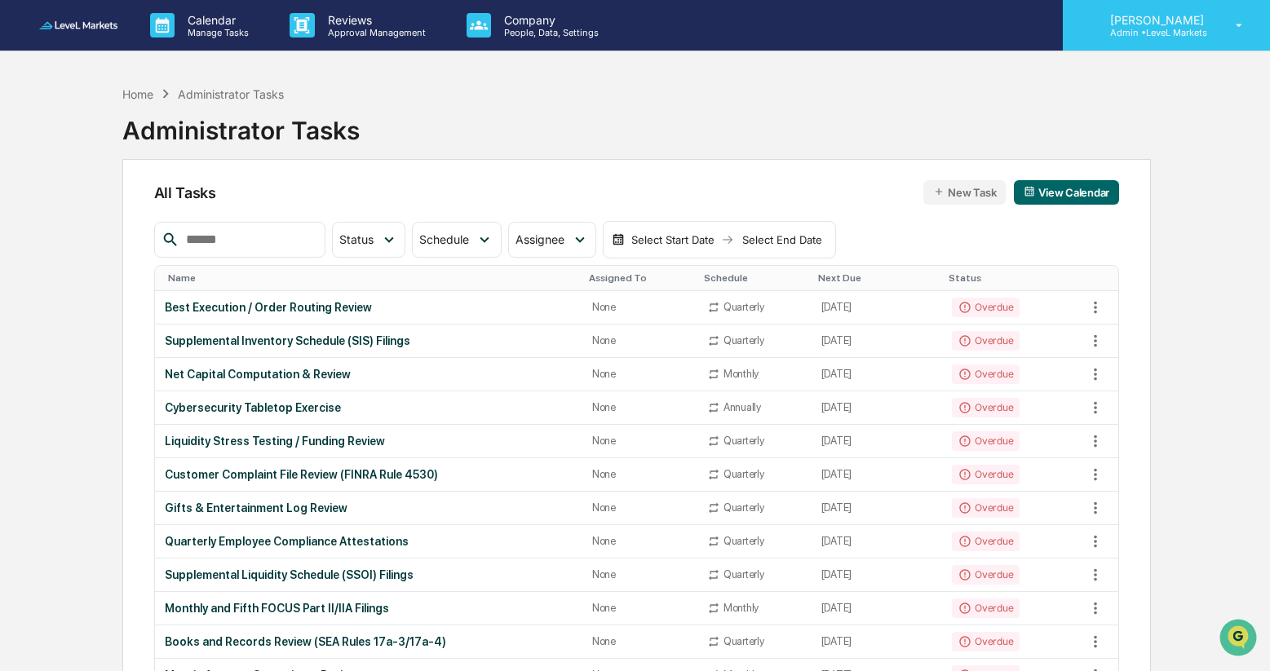
click at [1198, 29] on p "Admin • LeveL Markets" at bounding box center [1154, 32] width 115 height 11
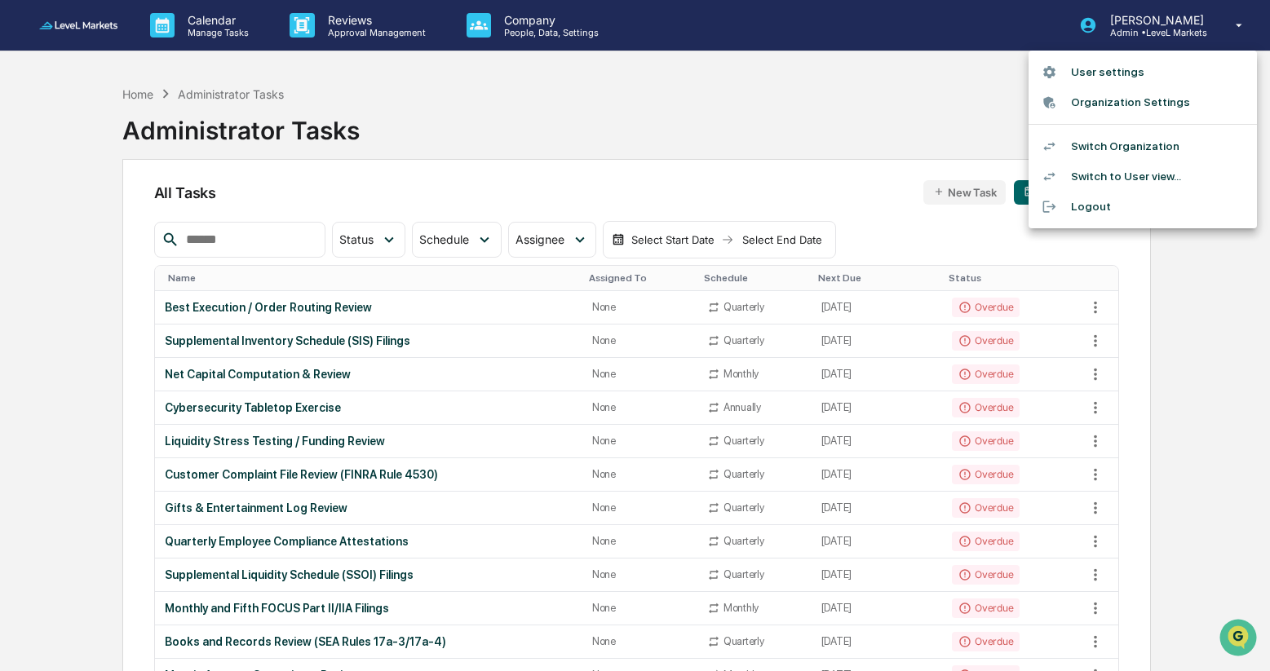
click at [881, 117] on div at bounding box center [635, 335] width 1270 height 671
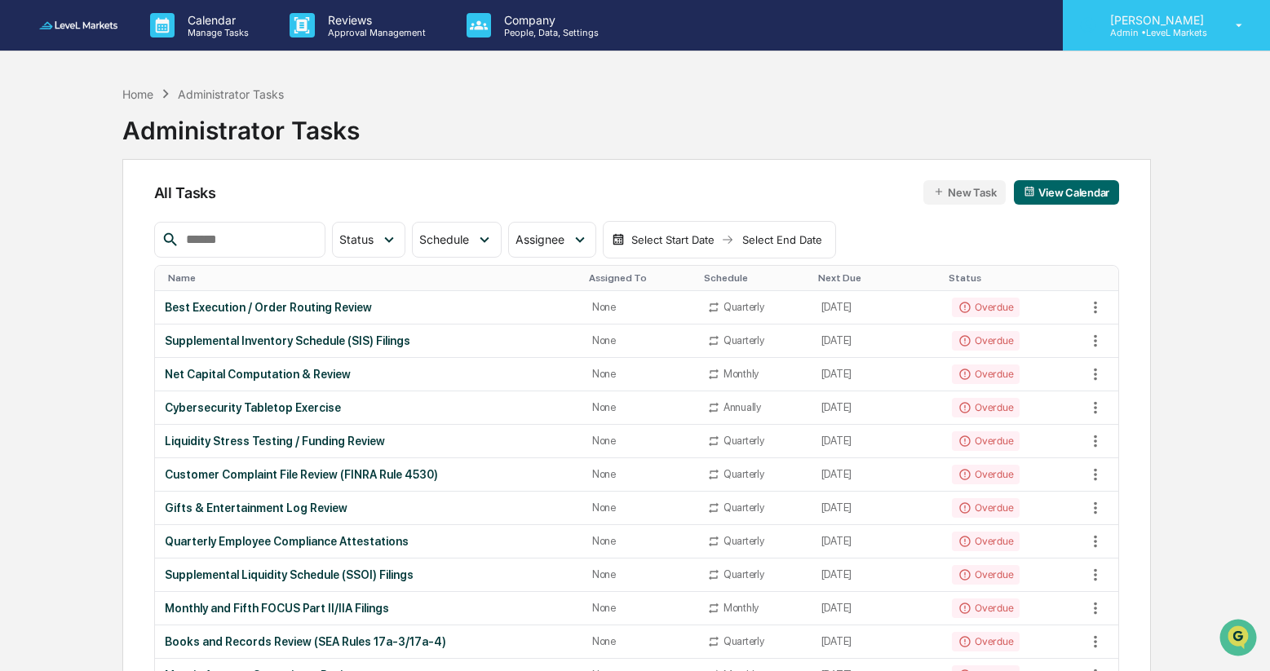
click at [1170, 30] on p "Admin • LeveL Markets" at bounding box center [1154, 32] width 115 height 11
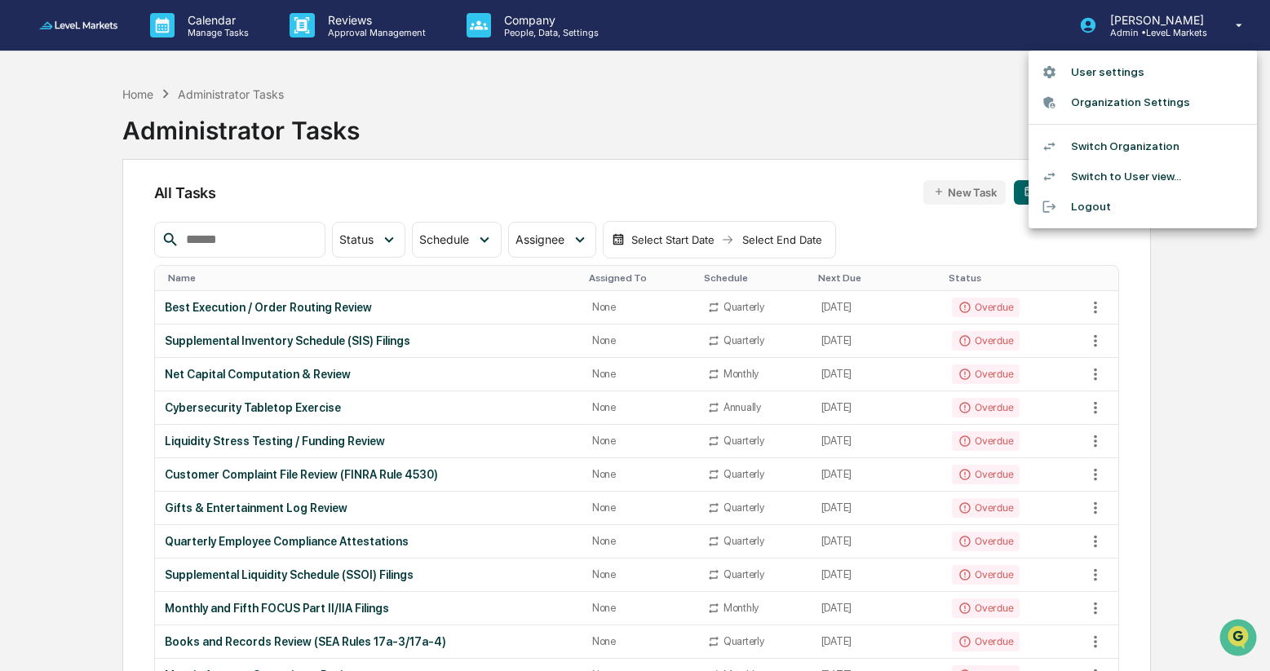
click at [874, 122] on div at bounding box center [635, 335] width 1270 height 671
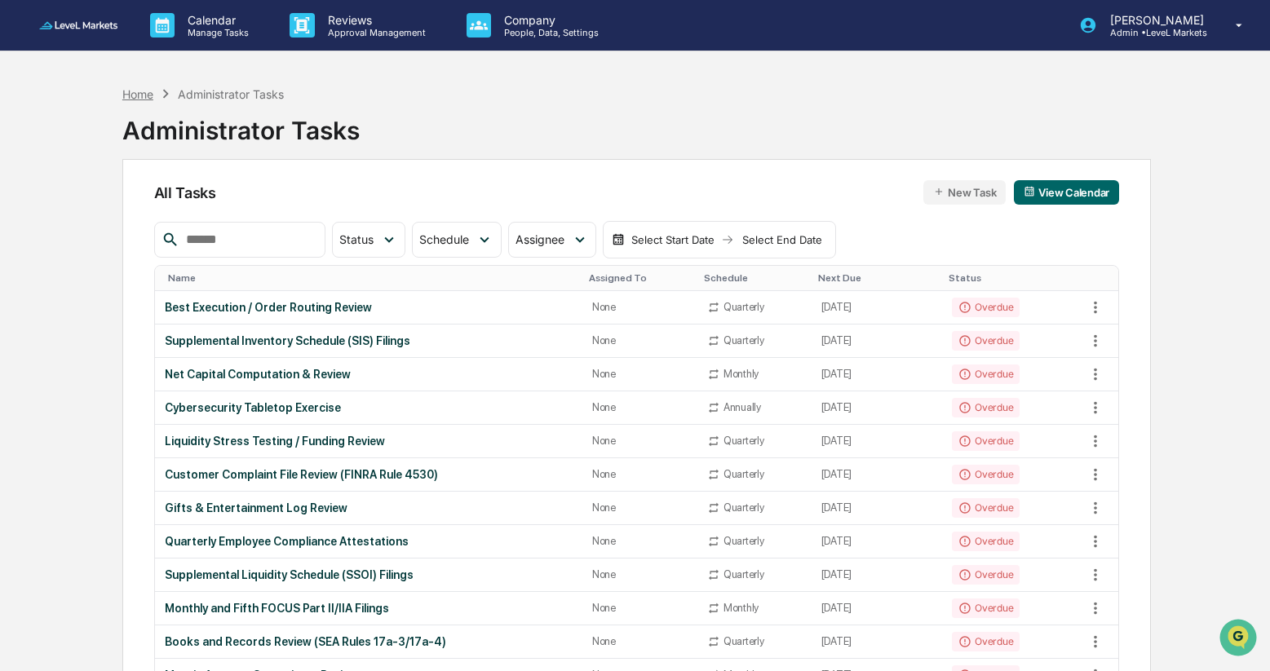
click at [147, 94] on div "Home" at bounding box center [137, 94] width 31 height 14
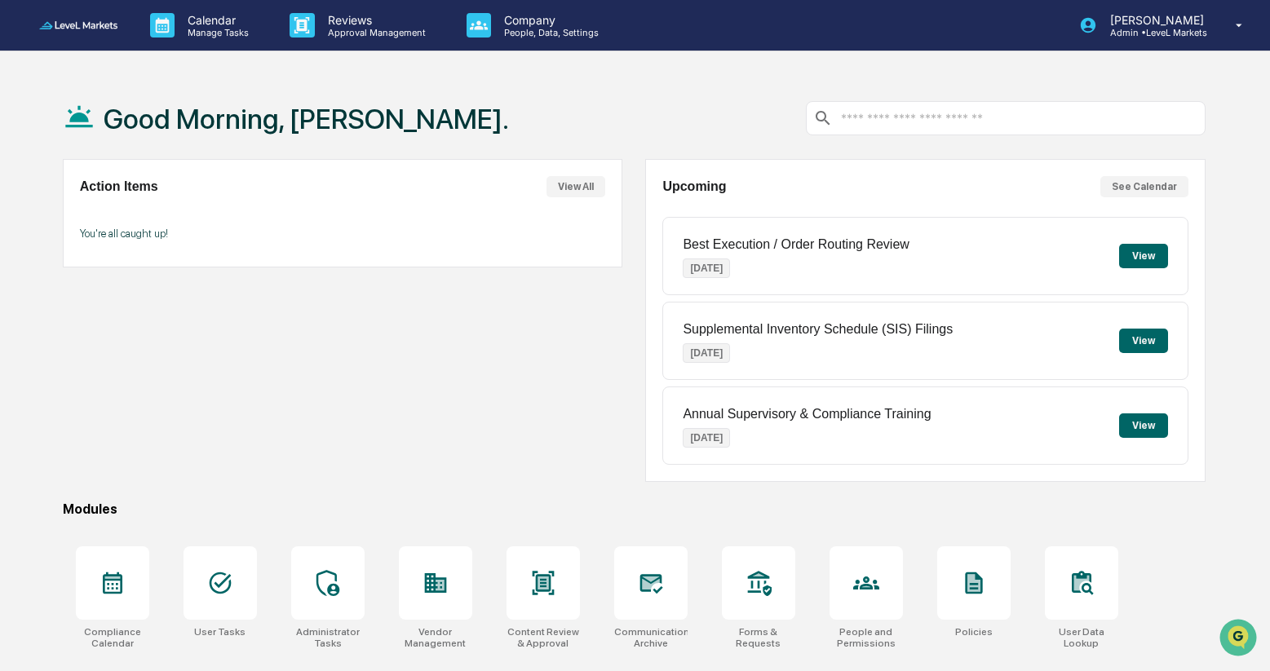
click at [911, 119] on input "text" at bounding box center [1018, 118] width 359 height 15
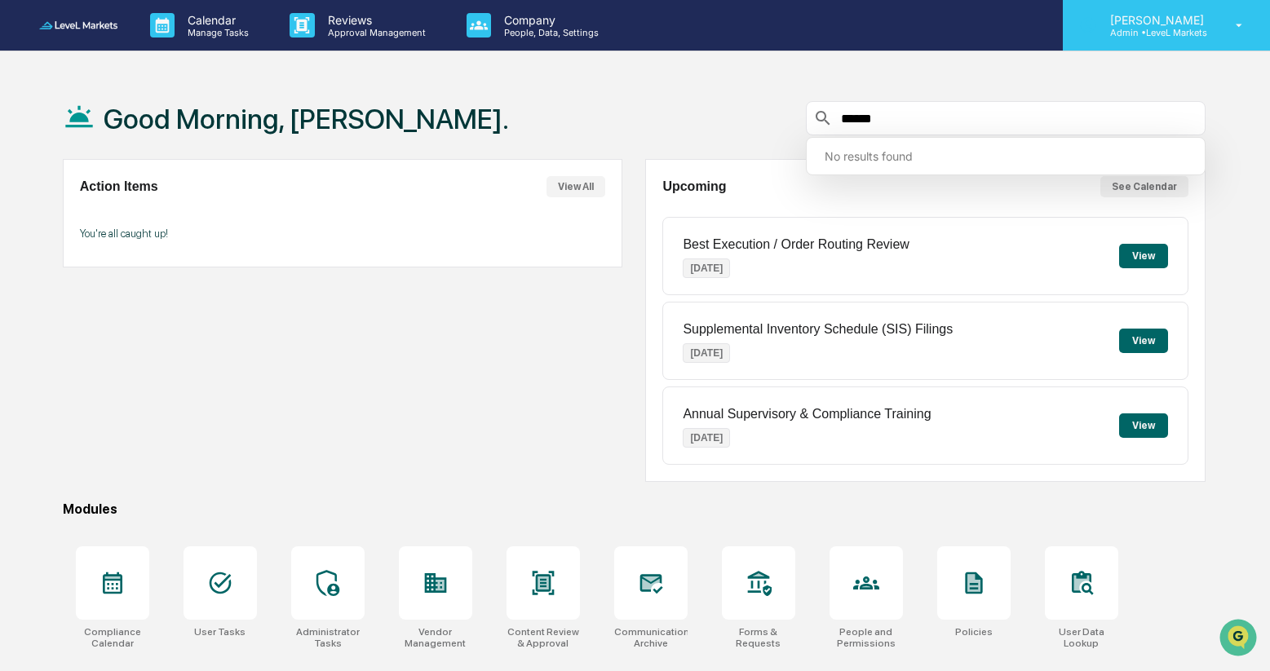
type input "*****"
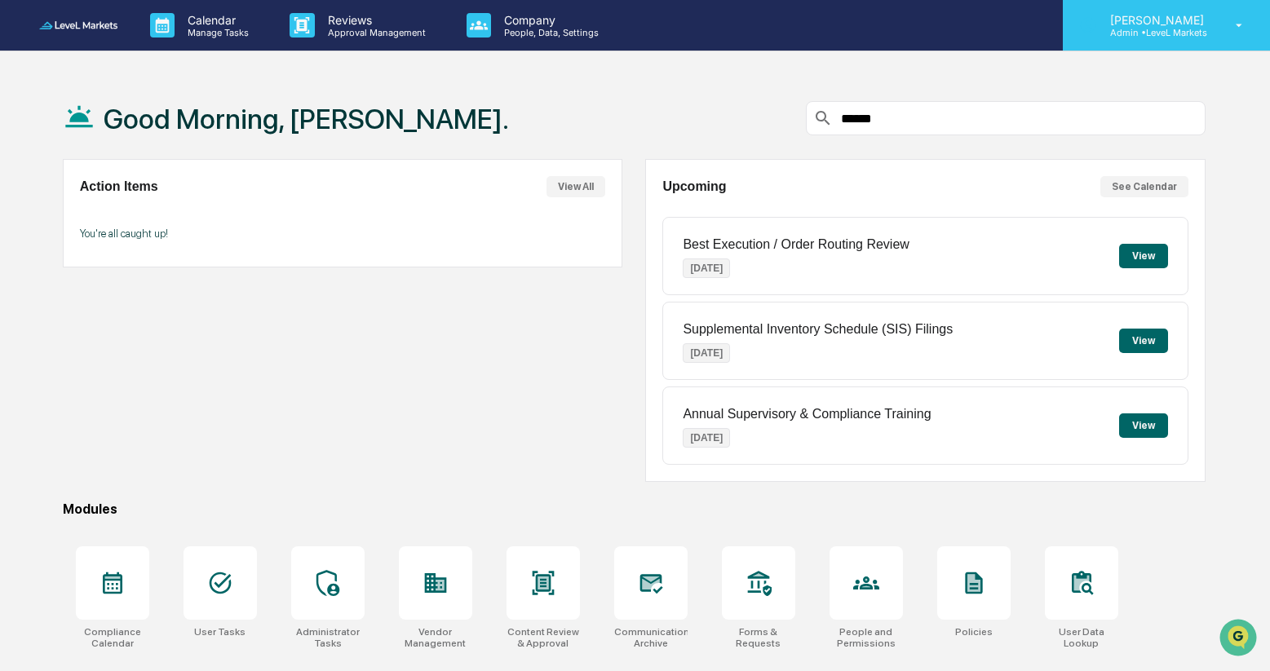
click at [1207, 31] on p "Admin • LeveL Markets" at bounding box center [1154, 32] width 115 height 11
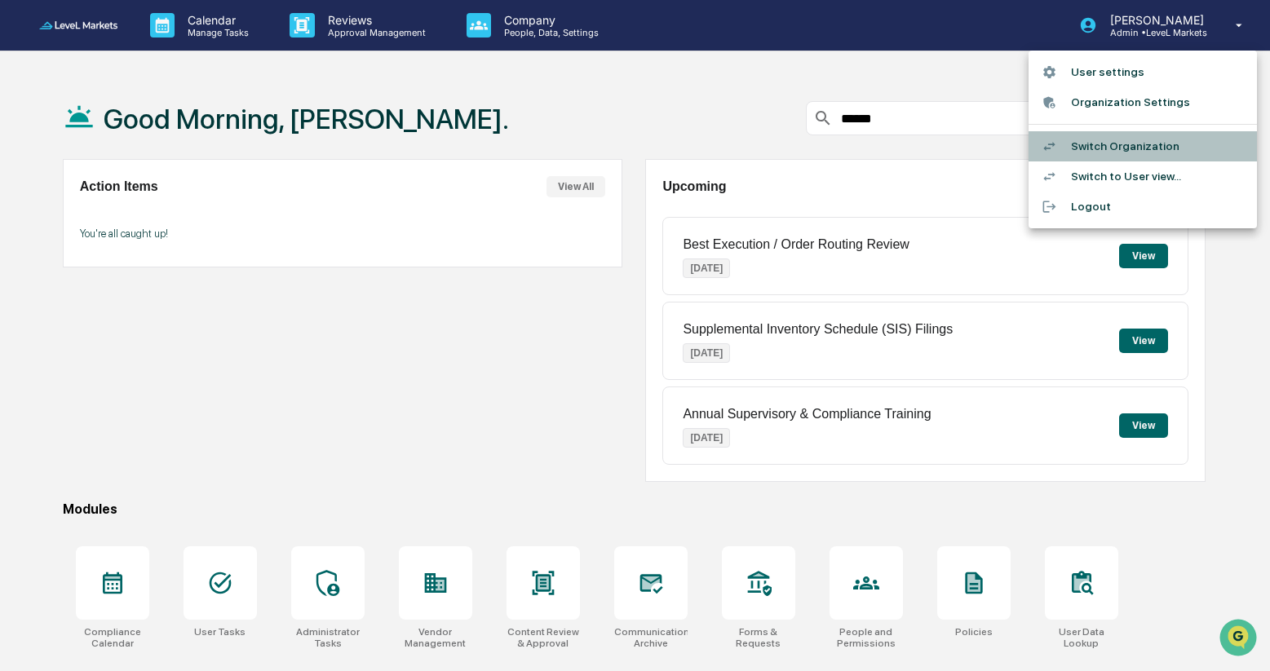
click at [1104, 151] on li "Switch Organization" at bounding box center [1142, 146] width 228 height 30
